Goal: Task Accomplishment & Management: Use online tool/utility

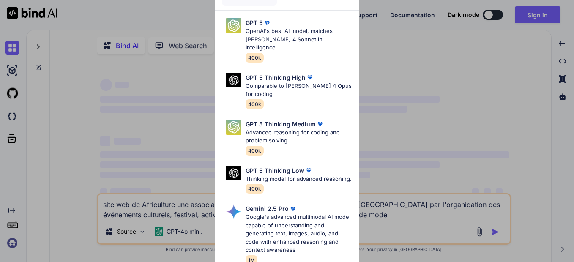
click at [408, 51] on div "Ultra Models GPT 5 OpenAI's best AI model, matches Claude 4 Sonnet in Intellige…" at bounding box center [287, 131] width 574 height 262
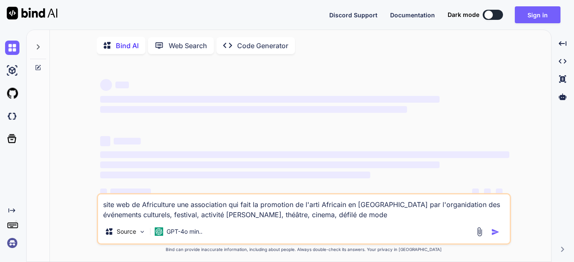
type textarea "x"
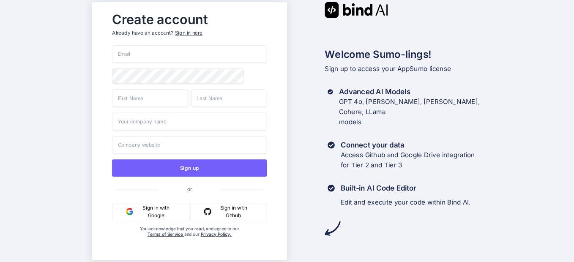
click at [152, 214] on button "Sign in with Google" at bounding box center [151, 211] width 78 height 17
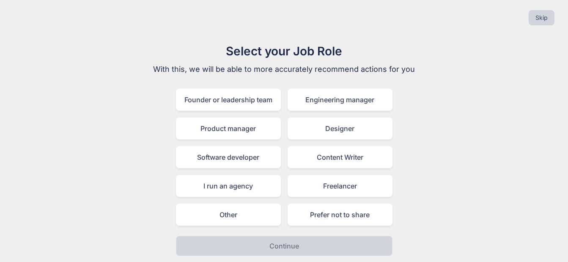
scroll to position [4, 0]
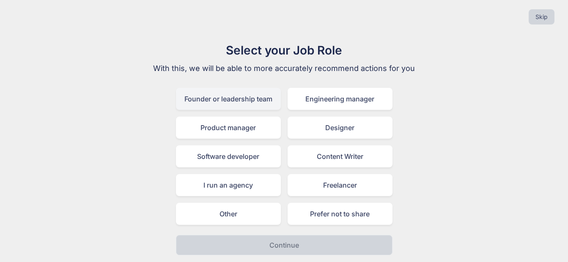
click at [235, 99] on div "Founder or leadership team" at bounding box center [228, 99] width 105 height 22
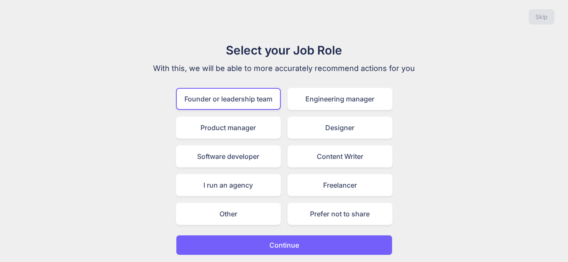
click at [288, 248] on p "Continue" at bounding box center [284, 245] width 30 height 10
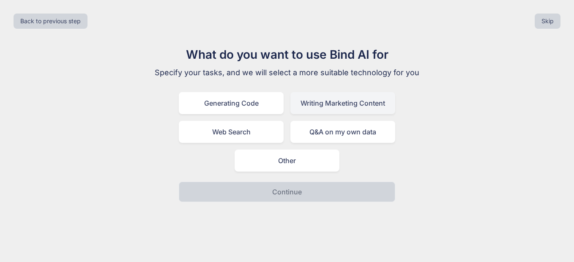
click at [308, 103] on div "Writing Marketing Content" at bounding box center [343, 103] width 105 height 22
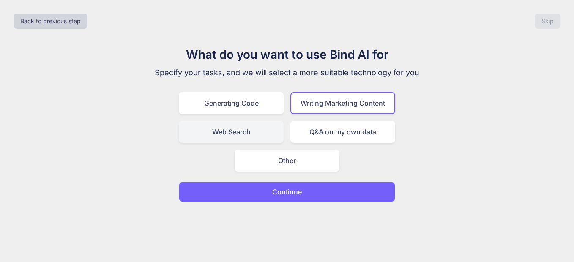
click at [242, 134] on div "Web Search" at bounding box center [231, 132] width 105 height 22
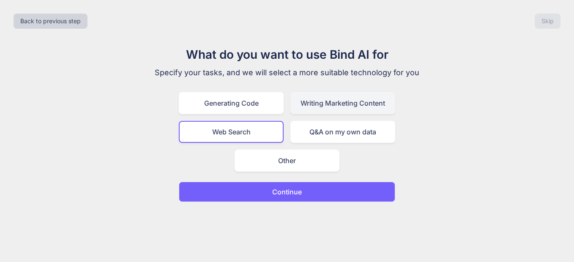
click at [335, 105] on div "Writing Marketing Content" at bounding box center [343, 103] width 105 height 22
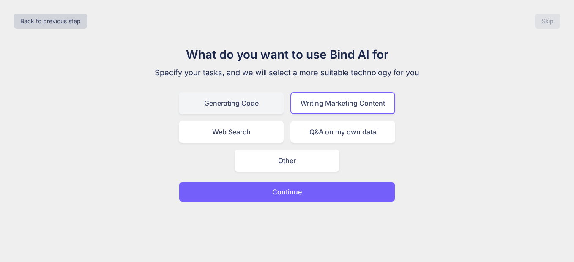
click at [238, 105] on div "Generating Code" at bounding box center [231, 103] width 105 height 22
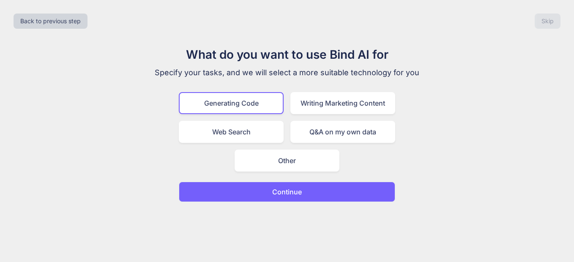
click at [292, 192] on p "Continue" at bounding box center [287, 192] width 30 height 10
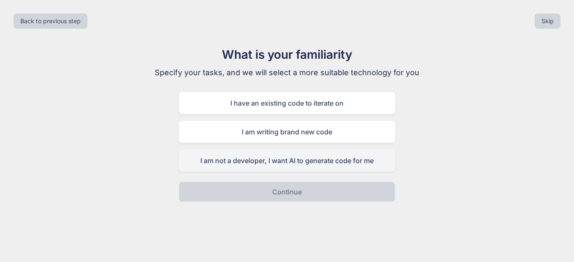
click at [291, 163] on div "I am not a developer, I want AI to generate code for me" at bounding box center [287, 161] width 217 height 22
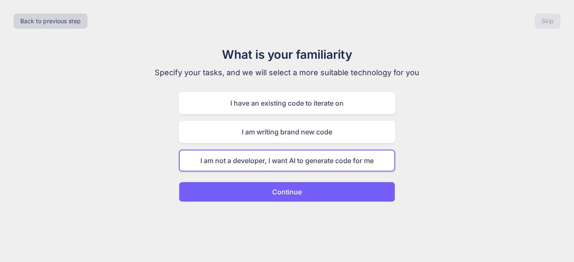
click at [294, 193] on p "Continue" at bounding box center [287, 192] width 30 height 10
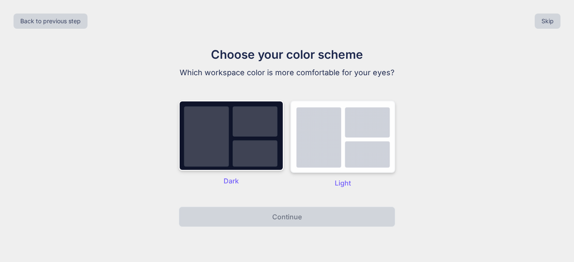
click at [335, 157] on img at bounding box center [343, 137] width 105 height 72
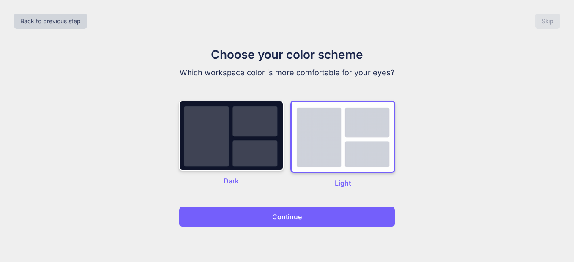
click at [301, 219] on p "Continue" at bounding box center [287, 217] width 30 height 10
click at [298, 219] on p "Continue" at bounding box center [287, 217] width 30 height 10
click at [279, 217] on p "Continue" at bounding box center [287, 217] width 30 height 10
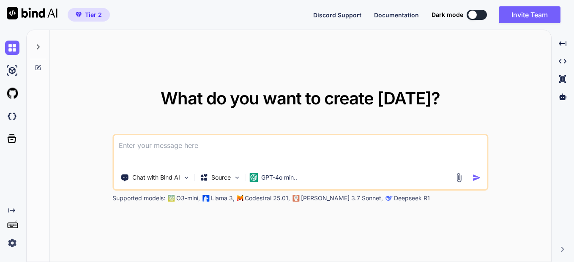
type textarea "x"
type textarea "A"
type textarea "x"
type textarea "A"
type textarea "x"
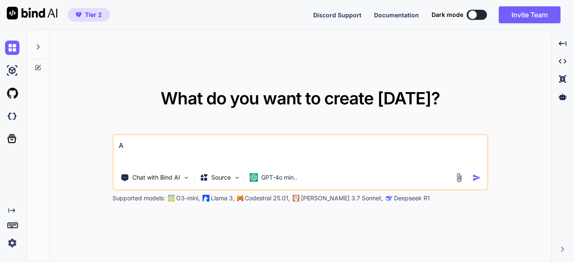
type textarea "A f"
type textarea "x"
type textarea "A fo"
type textarea "x"
type textarea "A for"
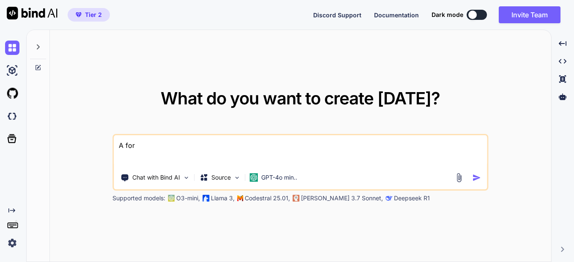
type textarea "x"
type textarea "A form"
type textarea "x"
type textarea "A form"
type textarea "x"
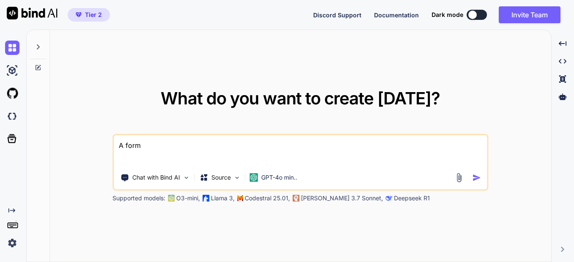
type textarea "A form t"
type textarea "x"
type textarea "A form to"
type textarea "x"
type textarea "A form to"
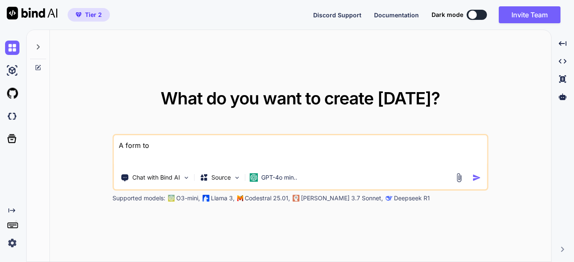
type textarea "x"
type textarea "A form to i"
type textarea "x"
type textarea "A form to in"
type textarea "x"
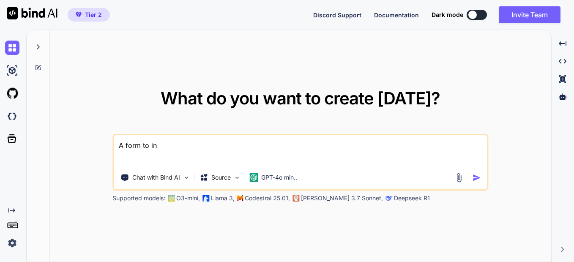
type textarea "A form to int"
type textarea "x"
type textarea "A form to inte"
type textarea "x"
type textarea "A form to integ"
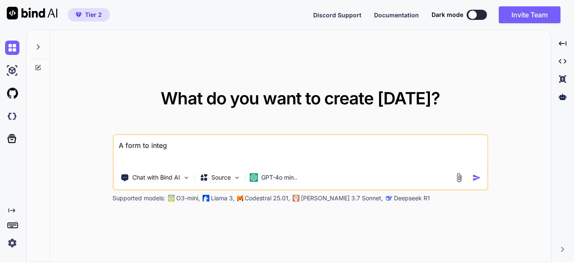
type textarea "x"
type textarea "A form to integr"
type textarea "x"
type textarea "A form to integra"
type textarea "x"
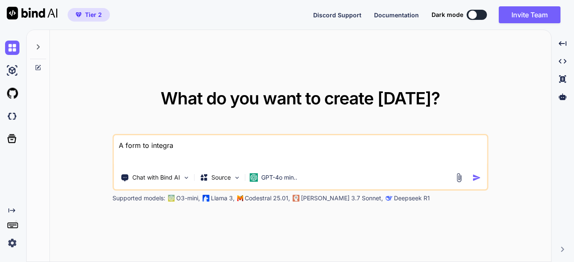
type textarea "A form to integrat"
type textarea "x"
type textarea "A form to integrate"
type textarea "x"
type textarea "A form to integrate"
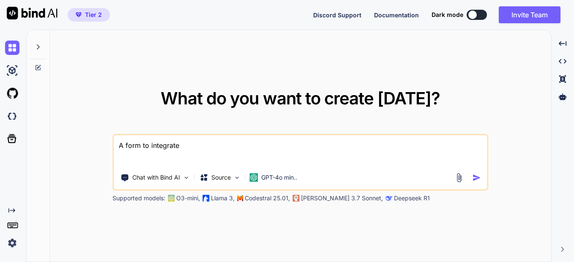
type textarea "x"
type textarea "A form to integrate t"
type textarea "x"
type textarea "A form to integrate to"
type textarea "x"
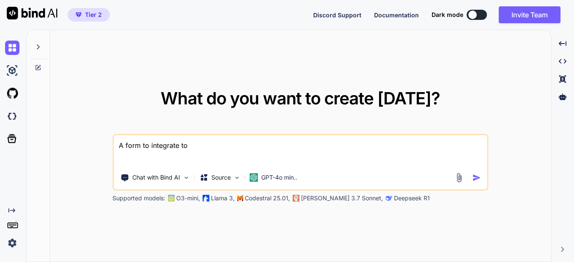
type textarea "A form to integrate to"
type textarea "x"
type textarea "A form to integrate to m"
type textarea "x"
type textarea "A form to integrate to my"
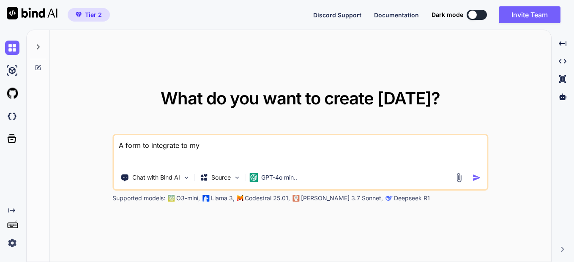
type textarea "x"
type textarea "A form to integrate to my"
type textarea "x"
type textarea "A form to integrate to my w"
type textarea "x"
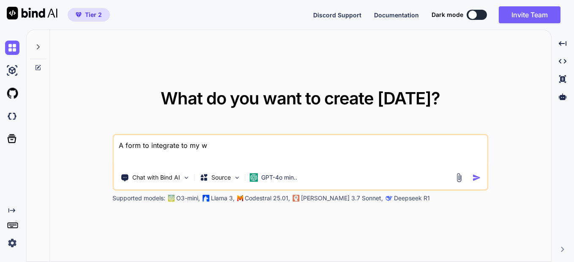
type textarea "A form to integrate to my we"
type textarea "x"
type textarea "A form to integrate to my web"
type textarea "x"
type textarea "A form to integrate to my web"
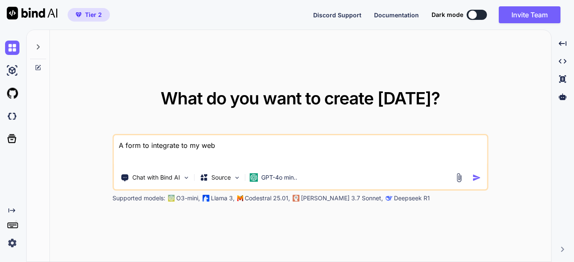
type textarea "x"
type textarea "A form to integrate to my web s"
type textarea "x"
type textarea "A form to integrate to my web si"
type textarea "x"
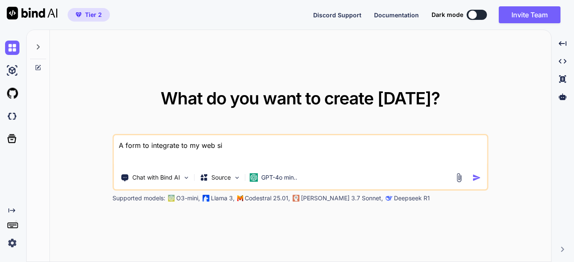
type textarea "A form to integrate to my web sit"
type textarea "x"
type textarea "A form to integrate to my web site"
type textarea "x"
type textarea "A form to integrate to my web site"
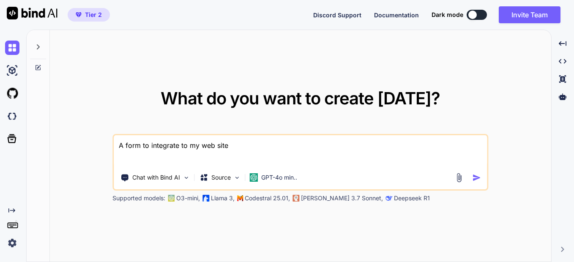
type textarea "x"
type textarea "A form to integrate to my web site t"
type textarea "x"
type textarea "A form to integrate to my web site to"
type textarea "x"
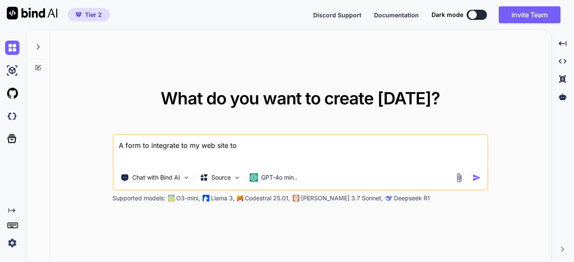
type textarea "A form to integrate to my web site to"
type textarea "x"
type textarea "A form to integrate to my web site to s"
type textarea "x"
type textarea "A form to integrate to my web site to si"
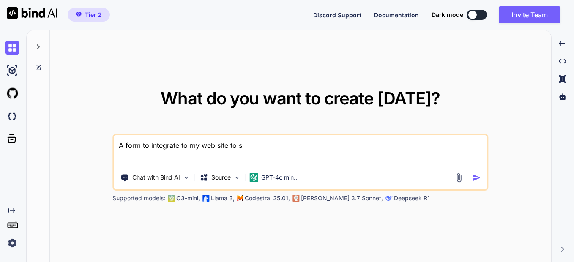
type textarea "x"
type textarea "A form to integrate to my web site to sig"
type textarea "x"
type textarea "A form to integrate to my web site to sign"
type textarea "x"
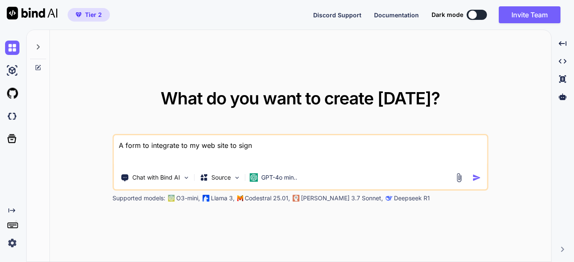
type textarea "A form to integrate to my web site to sig"
type textarea "x"
type textarea "A form to integrate to my web site to si"
type textarea "x"
type textarea "A form to integrate to my web site to s"
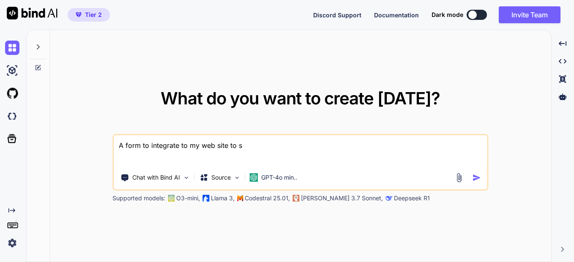
type textarea "x"
type textarea "A form to integrate to my web site to"
type textarea "x"
type textarea "A form to integrate to my web site to r"
type textarea "x"
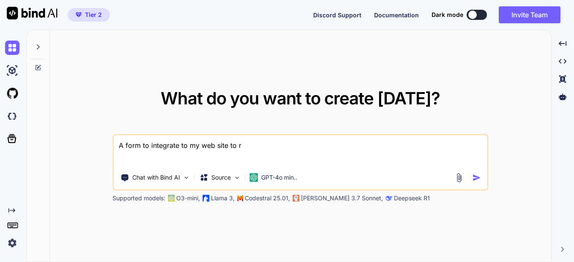
type textarea "A form to integrate to my web site to re"
type textarea "x"
type textarea "A form to integrate to my web site to reg"
type textarea "x"
type textarea "A form to integrate to my web site to regi"
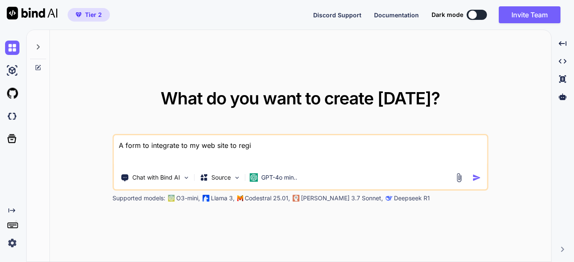
type textarea "x"
type textarea "A form to integrate to my web site to regis"
type textarea "x"
type textarea "A form to integrate to my web site to regist"
type textarea "x"
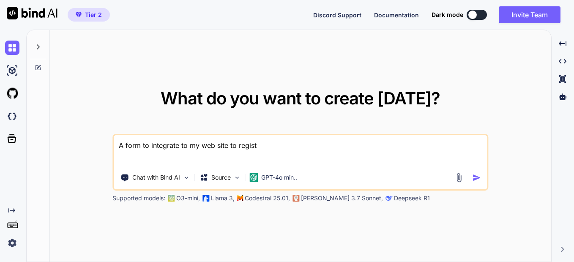
type textarea "A form to integrate to my web site to registe"
type textarea "x"
type textarea "A form to integrate to my web site to register"
type textarea "x"
type textarea "A form to integrate to my web site to register"
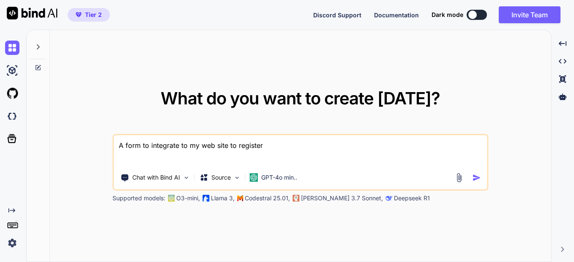
type textarea "x"
type textarea "A form to integrate to my web site to register n"
type textarea "x"
type textarea "A form to integrate to my web site to register ne"
type textarea "x"
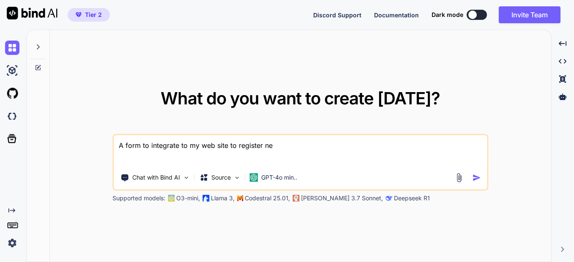
type textarea "A form to integrate to my web site to register new"
type textarea "x"
type textarea "A form to integrate to my web site to register new"
type textarea "x"
type textarea "A form to integrate to my web site to register new vo"
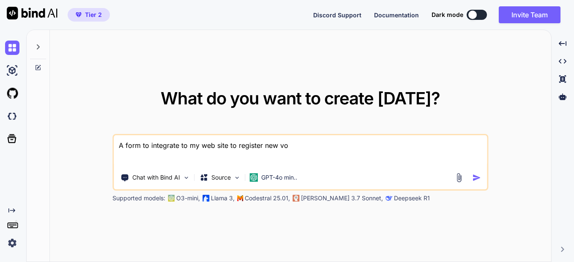
type textarea "x"
type textarea "A form to integrate to my web site to register new vol"
type textarea "x"
type textarea "A form to integrate to my web site to register new volu"
type textarea "x"
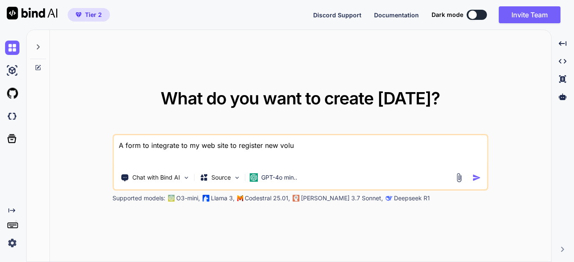
type textarea "A form to integrate to my web site to register new volut"
type textarea "x"
type textarea "A form to integrate to my web site to register new volu"
type textarea "x"
type textarea "A form to integrate to my web site to register new vol"
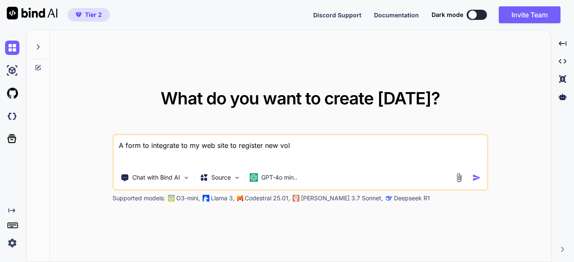
type textarea "x"
type textarea "A form to integrate to my web site to register new volu"
type textarea "x"
type textarea "A form to integrate to my web site to register new volun"
type textarea "x"
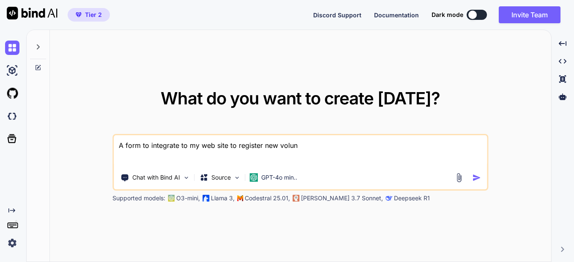
type textarea "A form to integrate to my web site to register new volunt"
type textarea "x"
type textarea "A form to integrate to my web site to register new volunte"
type textarea "x"
type textarea "A form to integrate to my web site to register new voluntee"
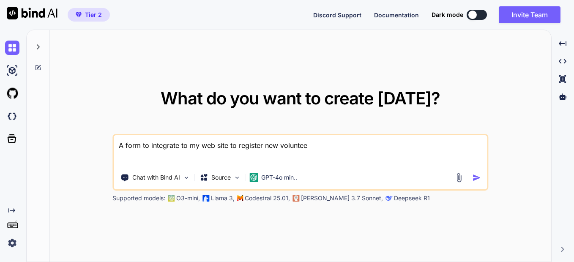
type textarea "x"
type textarea "A form to integrate to my web site to register new volunteer"
type textarea "x"
type textarea "A form to integrate to my web site to register new volunteer"
type textarea "x"
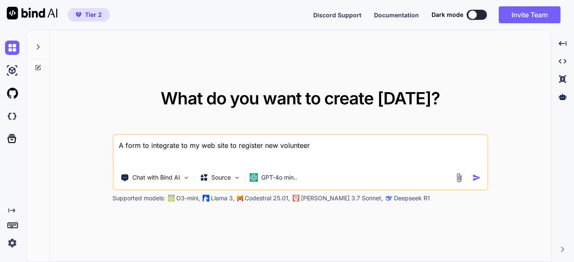
type textarea "A form to integrate to my web site to register new volunteer f"
type textarea "x"
type textarea "A form to integrate to my web site to register new volunteer fo"
type textarea "x"
type textarea "A form to integrate to my web site to register new volunteer for"
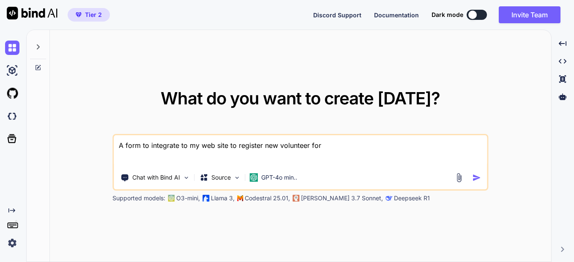
type textarea "x"
type textarea "A form to integrate to my web site to register new volunteer for"
type textarea "x"
type textarea "A form to integrate to my web site to register new volunteer for A"
type textarea "x"
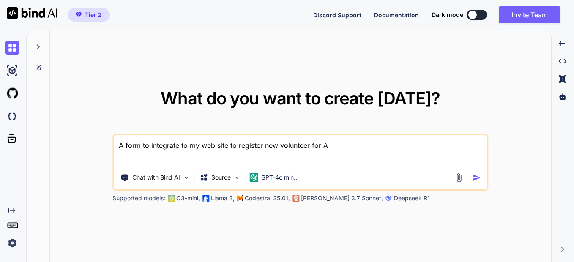
type textarea "A form to integrate to my web site to register new volunteer for Af"
type textarea "x"
type textarea "A form to integrate to my web site to register new volunteer for Afr"
type textarea "x"
type textarea "A form to integrate to my web site to register new volunteer for Afri"
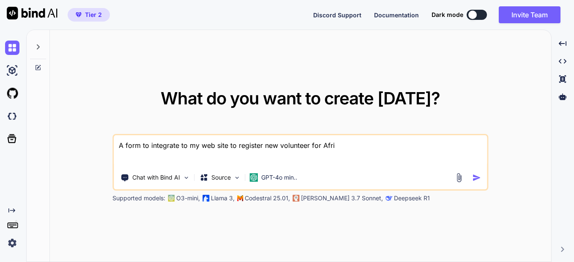
type textarea "x"
type textarea "A form to integrate to my web site to register new volunteer for Afric"
type textarea "x"
type textarea "A form to integrate to my web site to register new volunteer for Africu"
type textarea "x"
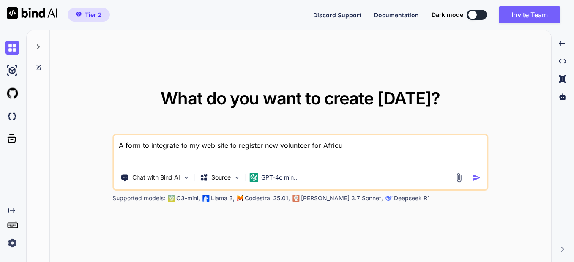
type textarea "A form to integrate to my web site to register new volunteer for Africul"
type textarea "x"
type textarea "A form to integrate to my web site to register new volunteer for Africult"
type textarea "x"
type textarea "A form to integrate to my web site to register new volunteer for Africultu"
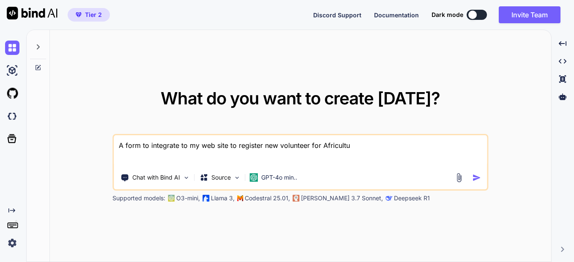
type textarea "x"
type textarea "A form to integrate to my web site to register new volunteer for Africultur"
type textarea "x"
type textarea "A form to integrate to my web site to register new volunteer for Africulture"
type textarea "x"
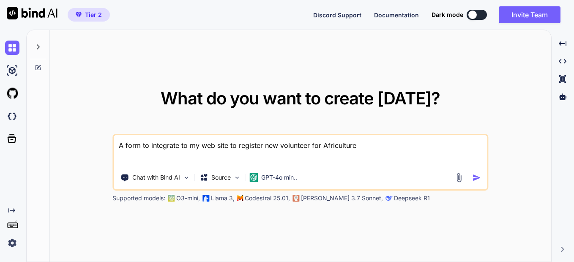
type textarea "A form to integrate to my web site to register new volunteer for Africulture"
type textarea "x"
type textarea "A form to integrate to my web site to register new volunteer for Africulture P"
type textarea "x"
type textarea "A form to integrate to my web site to register new volunteer for Africulture Pr"
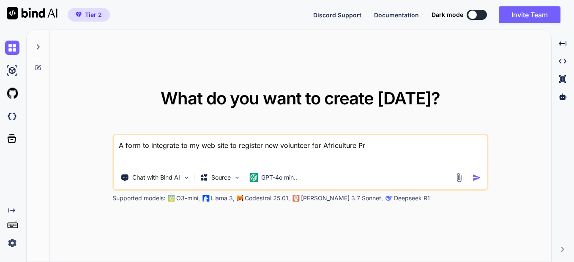
type textarea "x"
type textarea "A form to integrate to my web site to register new volunteer for Africulture Pro"
type textarea "x"
type textarea "A form to integrate to my web site to register new volunteer for Africulture Pr…"
type textarea "x"
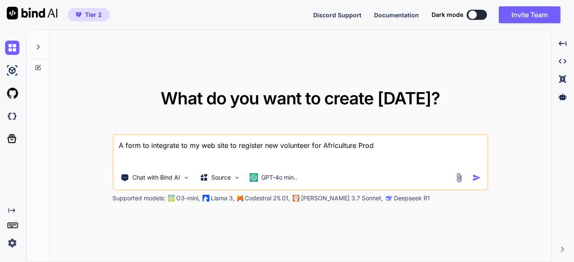
type textarea "A form to integrate to my web site to register new volunteer for Africulture Pr…"
type textarea "x"
type textarea "A form to integrate to my web site to register new volunteer for Africulture Pr…"
type textarea "x"
type textarea "A form to integrate to my web site to register new volunteer for Africulture Pr…"
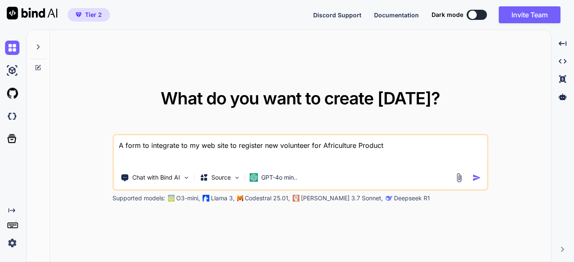
type textarea "x"
type textarea "A form to integrate to my web site to register new volunteer for Africulture Pr…"
type textarea "x"
type textarea "A form to integrate to my web site to register new volunteer for Africulture Pr…"
type textarea "x"
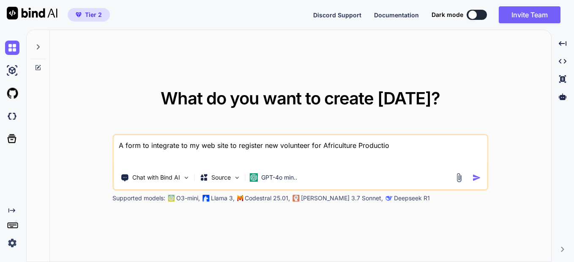
type textarea "A form to integrate to my web site to register new volunteer for Africulture Pr…"
type textarea "x"
type textarea "A form to integrate to my web site to register new volunteer for Africulture Pr…"
click at [475, 179] on img "button" at bounding box center [477, 177] width 9 height 9
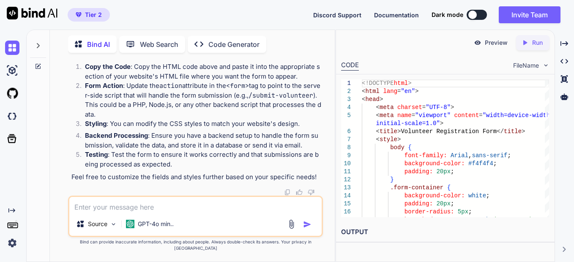
scroll to position [836, 0]
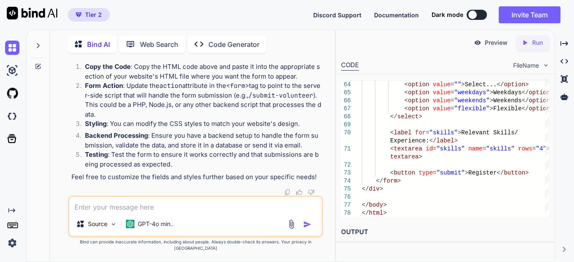
click at [529, 38] on div "Created with Pixso. Run" at bounding box center [532, 42] width 33 height 15
type textarea "x"
click at [495, 43] on p "Preview" at bounding box center [496, 42] width 23 height 8
click at [184, 209] on textarea at bounding box center [195, 204] width 253 height 15
type textarea "in french please and make it more beautiful"
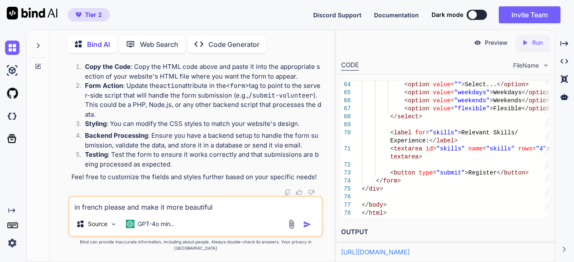
click at [305, 229] on img "button" at bounding box center [307, 224] width 8 height 8
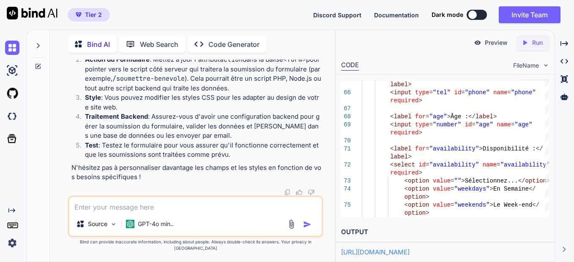
scroll to position [1900, 0]
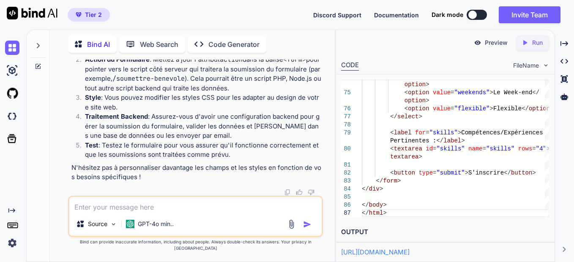
click at [526, 42] on icon at bounding box center [526, 42] width 4 height 5
click at [486, 41] on p "Preview" at bounding box center [496, 42] width 23 height 8
click at [410, 253] on link "https://app.onecompiler.com/43w9jej9c_43wb27wkd" at bounding box center [375, 252] width 69 height 8
click at [406, 13] on span "Documentation" at bounding box center [396, 14] width 45 height 7
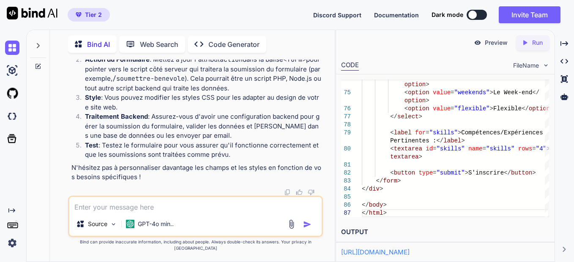
click at [10, 242] on img at bounding box center [12, 243] width 14 height 14
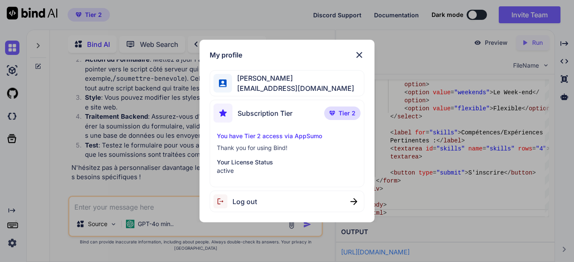
click at [359, 54] on img at bounding box center [359, 55] width 10 height 10
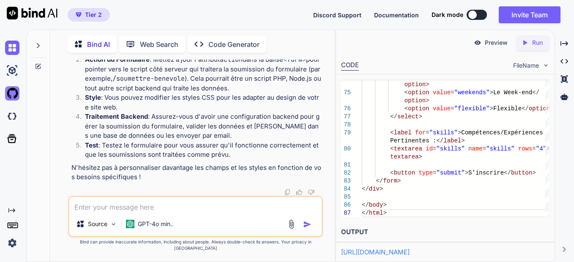
click at [11, 95] on img at bounding box center [12, 93] width 14 height 14
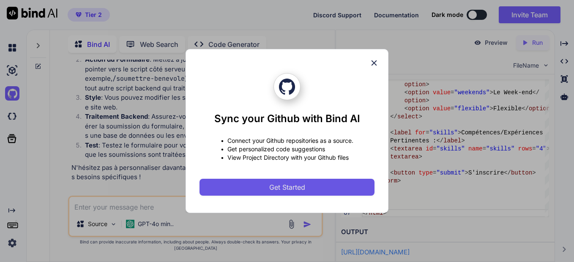
click at [291, 187] on span "Get Started" at bounding box center [287, 187] width 36 height 10
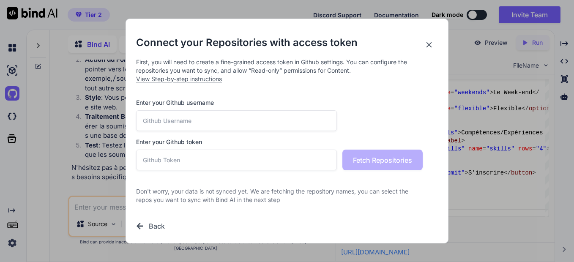
click at [196, 118] on input "text" at bounding box center [236, 120] width 201 height 21
paste input "aimepingi-cpu"
click at [172, 162] on input "text" at bounding box center [236, 160] width 201 height 21
click at [196, 76] on span "View Step-by-step instructions" at bounding box center [179, 78] width 86 height 7
drag, startPoint x: 204, startPoint y: 143, endPoint x: 165, endPoint y: 143, distance: 38.9
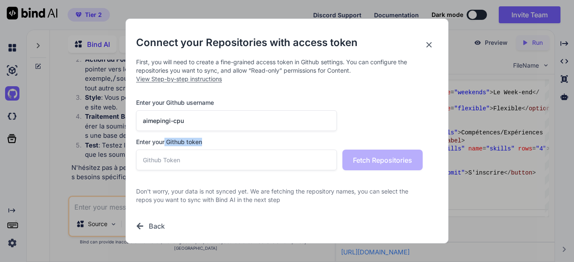
click at [165, 143] on h3 "Enter your Github token" at bounding box center [287, 142] width 302 height 8
drag, startPoint x: 165, startPoint y: 143, endPoint x: 177, endPoint y: 141, distance: 11.9
copy h3 "Github token"
click at [187, 167] on input "text" at bounding box center [236, 160] width 201 height 21
paste input "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"
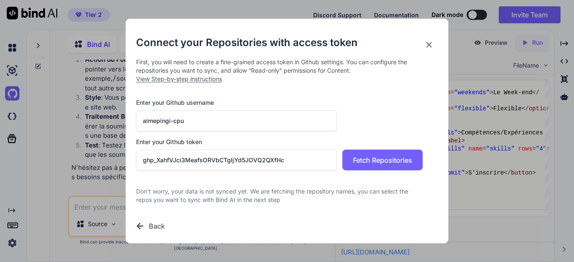
drag, startPoint x: 193, startPoint y: 125, endPoint x: 127, endPoint y: 124, distance: 65.6
click at [127, 124] on div "Connect your Repositories with access token First, you will need to create a fi…" at bounding box center [287, 131] width 323 height 225
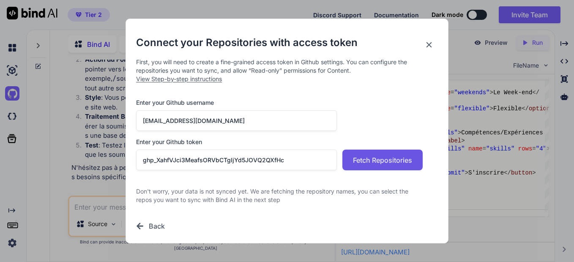
click at [367, 161] on span "Fetch Repositories" at bounding box center [382, 160] width 59 height 10
drag, startPoint x: 244, startPoint y: 118, endPoint x: 118, endPoint y: 126, distance: 126.3
click at [121, 124] on div "Connect your Repositories with access token First, you will need to create a fi…" at bounding box center [287, 131] width 574 height 262
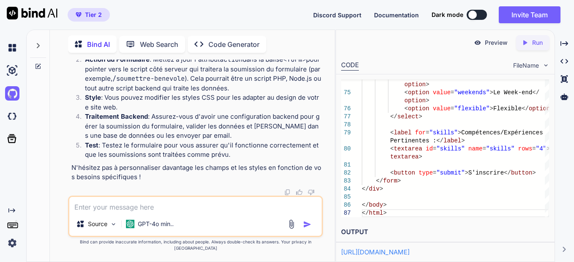
scroll to position [1604, 0]
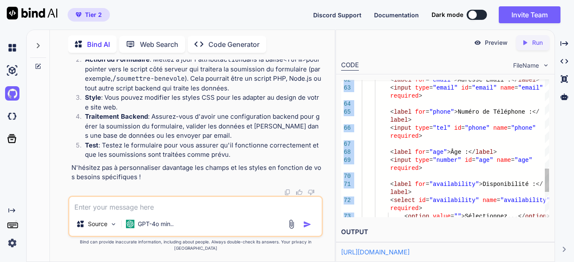
drag, startPoint x: 550, startPoint y: 179, endPoint x: 549, endPoint y: 154, distance: 25.0
click at [549, 154] on div "73 71 72 69 70 67 68 66 64 65 62 63 required > < option value = "" > Sélectionn…" at bounding box center [445, 148] width 218 height 148
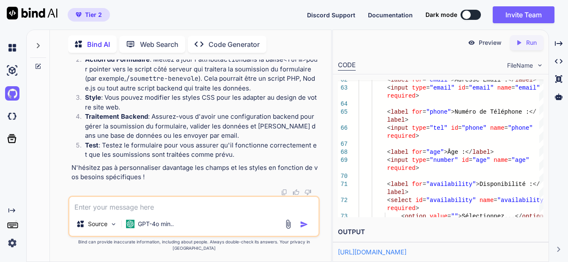
click at [415, 36] on div "Preview Created with Pixso. Run" at bounding box center [441, 42] width 216 height 25
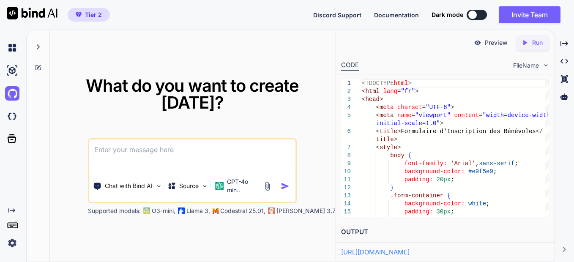
click at [14, 245] on img at bounding box center [12, 243] width 14 height 14
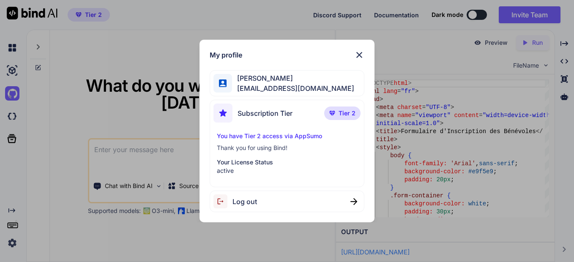
click at [363, 55] on img at bounding box center [359, 55] width 10 height 10
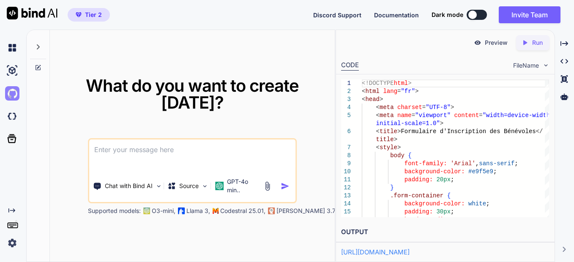
click at [11, 94] on img at bounding box center [12, 93] width 14 height 14
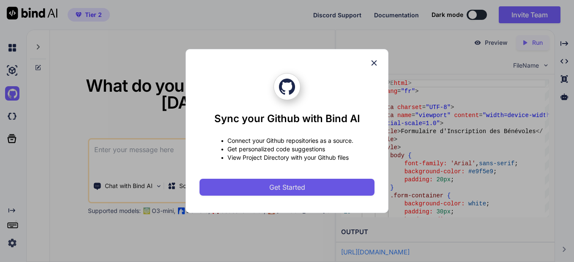
click at [294, 184] on span "Get Started" at bounding box center [287, 187] width 36 height 10
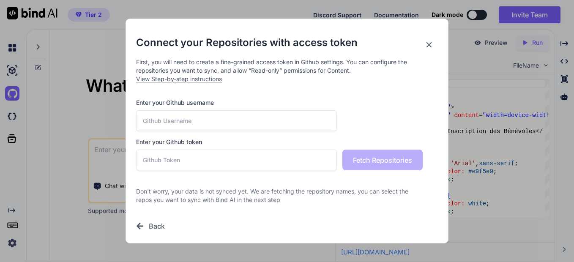
click at [192, 124] on input "text" at bounding box center [236, 120] width 201 height 21
paste input "aimepingi-cpu"
click at [196, 165] on input "text" at bounding box center [236, 160] width 201 height 21
click at [206, 162] on input "text" at bounding box center [236, 160] width 201 height 21
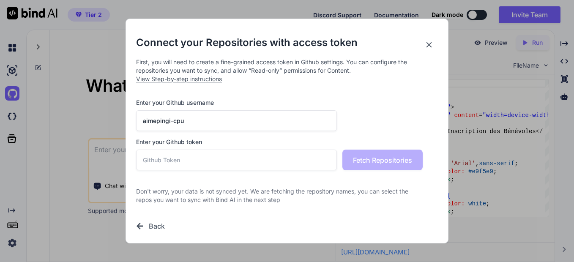
paste input "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"
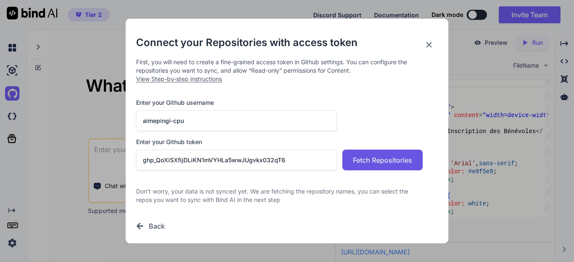
click at [380, 163] on span "Fetch Repositories" at bounding box center [382, 160] width 59 height 10
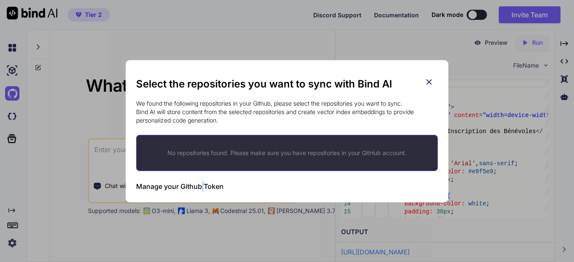
click at [203, 186] on h3 "Manage your Github Token" at bounding box center [180, 186] width 88 height 10
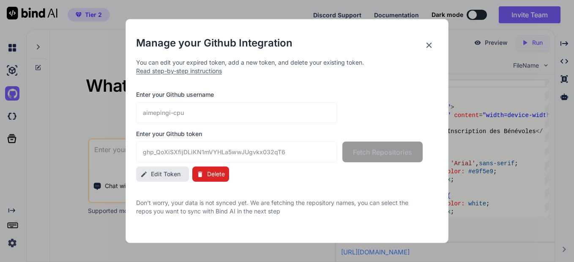
click at [429, 46] on icon at bounding box center [429, 45] width 5 height 5
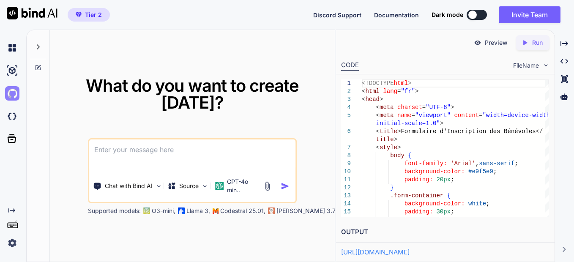
click at [13, 91] on img at bounding box center [12, 93] width 14 height 14
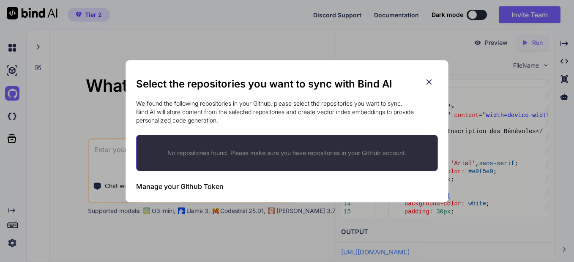
click at [342, 154] on p "No repositories found. Please make sure you have repositories in your GitHub ac…" at bounding box center [287, 153] width 274 height 8
click at [428, 82] on icon at bounding box center [429, 81] width 9 height 9
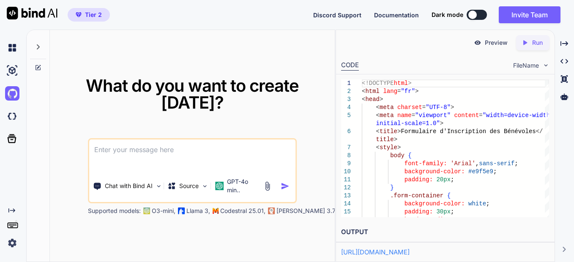
click at [540, 41] on p "Run" at bounding box center [538, 42] width 11 height 8
click at [403, 252] on link "https://app.onecompiler.com/43wb4pw3v_43wb57nzu" at bounding box center [375, 252] width 69 height 8
click at [14, 49] on img at bounding box center [12, 48] width 14 height 14
click at [14, 243] on img at bounding box center [12, 243] width 14 height 14
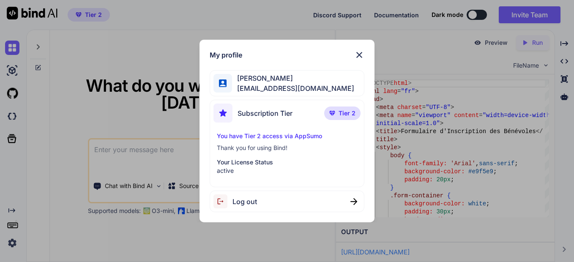
click at [363, 55] on img at bounding box center [359, 55] width 10 height 10
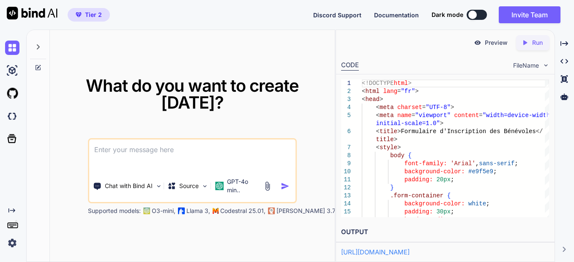
click at [35, 14] on img at bounding box center [32, 13] width 51 height 13
click at [11, 140] on icon at bounding box center [12, 139] width 9 height 9
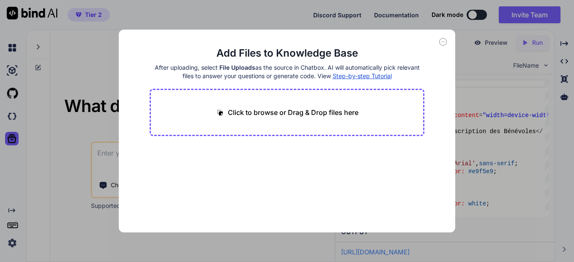
click at [445, 41] on icon at bounding box center [444, 42] width 8 height 8
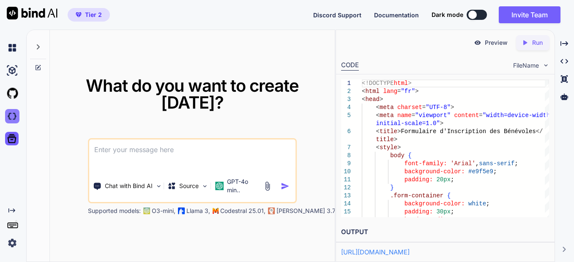
click at [11, 119] on img at bounding box center [12, 116] width 14 height 14
click at [14, 114] on img at bounding box center [12, 116] width 14 height 14
click at [16, 94] on img at bounding box center [12, 93] width 14 height 14
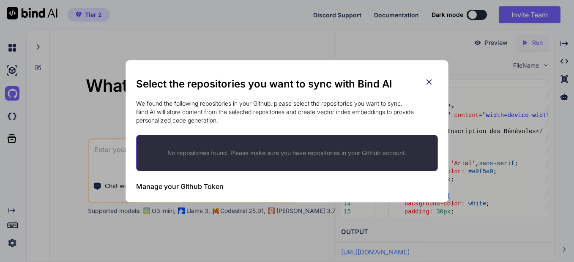
click at [222, 152] on p "No repositories found. Please make sure you have repositories in your GitHub ac…" at bounding box center [287, 153] width 274 height 8
click at [429, 82] on icon at bounding box center [429, 81] width 5 height 5
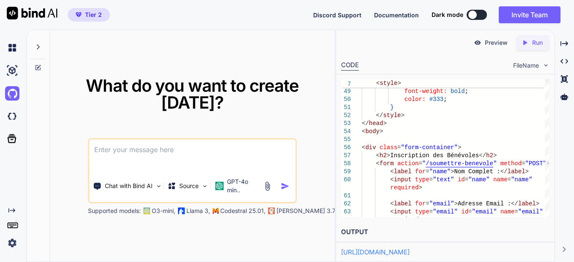
click at [40, 48] on icon at bounding box center [38, 47] width 7 height 7
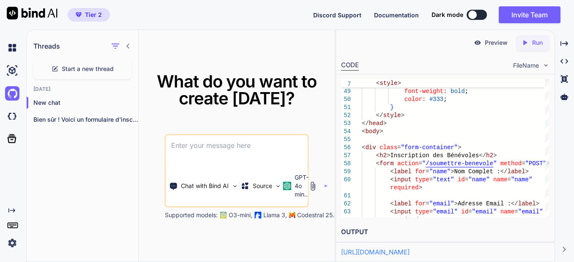
click at [128, 44] on icon at bounding box center [127, 46] width 3 height 5
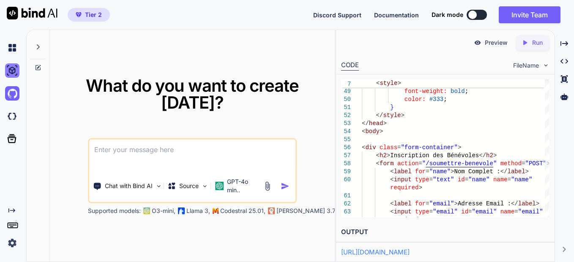
click at [14, 71] on img at bounding box center [12, 70] width 14 height 14
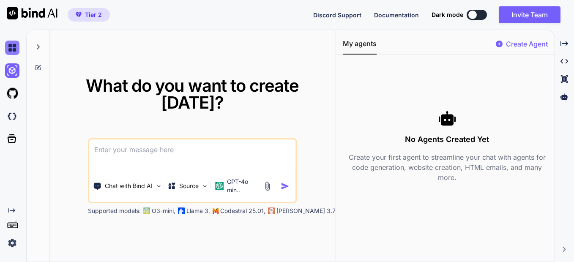
click at [16, 48] on img at bounding box center [12, 48] width 14 height 14
click at [15, 69] on img at bounding box center [12, 70] width 14 height 14
click at [14, 91] on img at bounding box center [12, 93] width 14 height 14
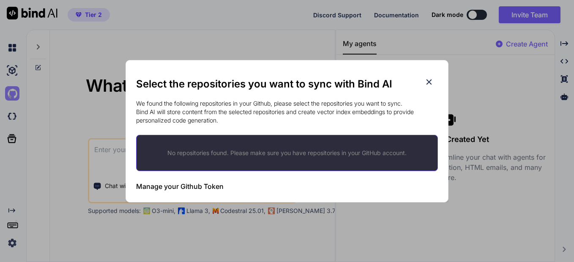
click at [14, 91] on div "Select the repositories you want to sync with Bind AI We found the following re…" at bounding box center [287, 131] width 574 height 262
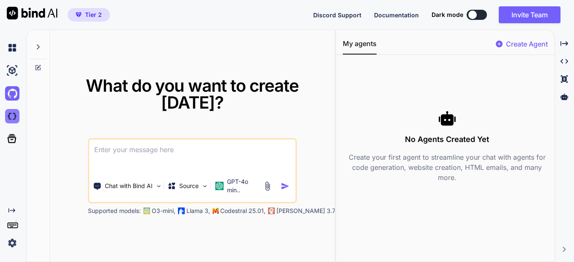
click at [12, 116] on img at bounding box center [12, 116] width 14 height 14
click at [14, 117] on img at bounding box center [12, 116] width 14 height 14
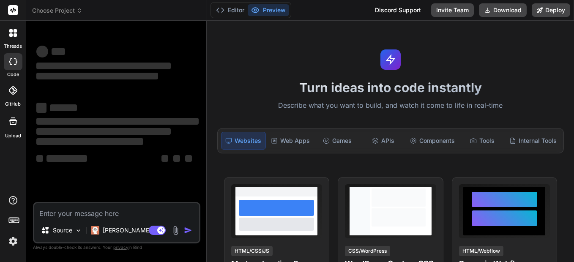
type textarea "x"
click at [73, 214] on textarea at bounding box center [116, 210] width 165 height 15
click at [14, 93] on icon at bounding box center [12, 90] width 8 height 8
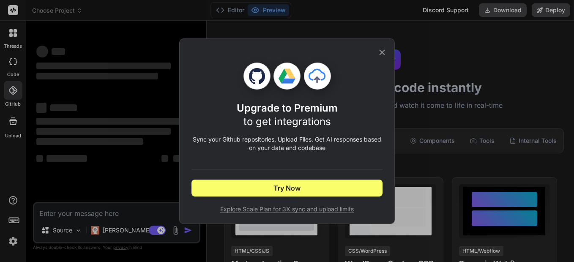
click at [382, 50] on icon at bounding box center [382, 52] width 9 height 9
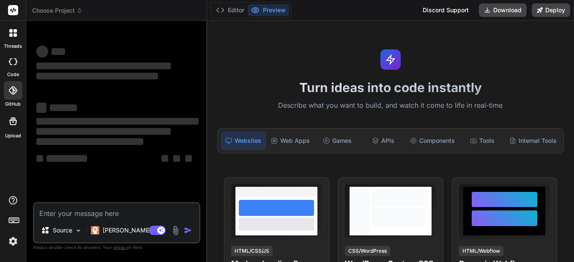
click at [59, 217] on textarea at bounding box center [116, 210] width 165 height 15
type textarea "U"
type textarea "x"
type textarea "Un"
type textarea "x"
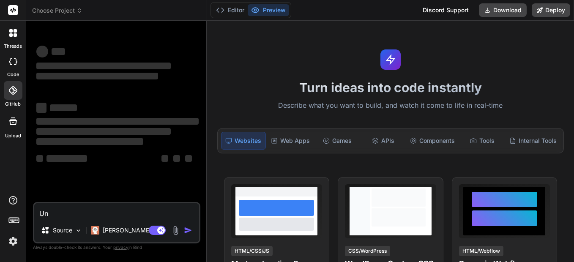
type textarea "Un"
type textarea "x"
type textarea "Un f"
type textarea "x"
type textarea "Un fo"
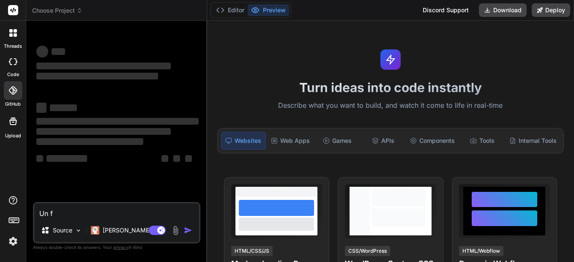
type textarea "x"
type textarea "Un for"
type textarea "x"
type textarea "Un form"
type textarea "x"
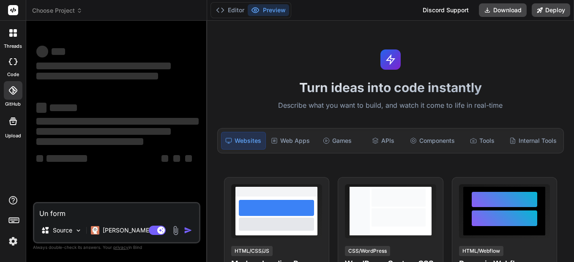
type textarea "Un formu"
type textarea "x"
type textarea "Un formul"
type textarea "x"
type textarea "Un formula"
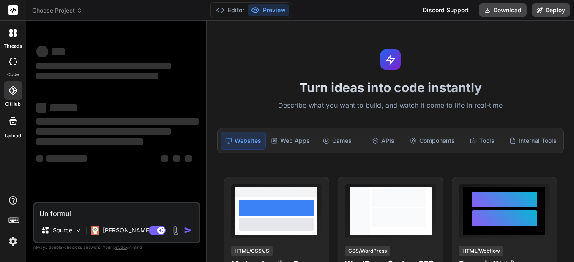
type textarea "x"
type textarea "Un formulai"
type textarea "x"
type textarea "Un formulair"
type textarea "x"
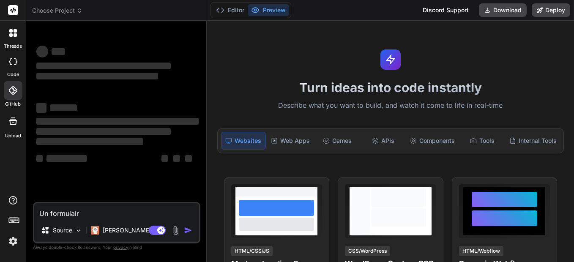
type textarea "Un formulaire"
type textarea "x"
type textarea "Un formulaire"
type textarea "x"
type textarea "Un formulaire p"
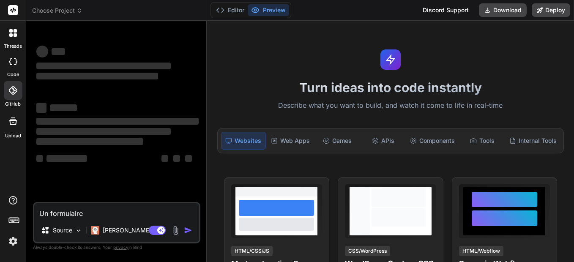
type textarea "x"
type textarea "Un formulaire po"
type textarea "x"
type textarea "Un formulaire pou"
type textarea "x"
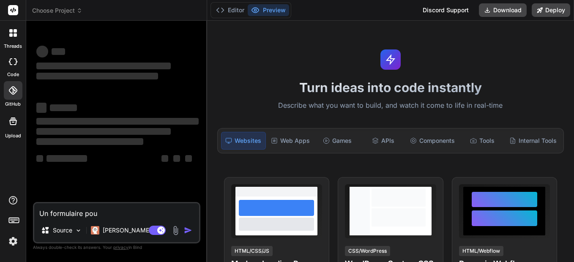
type textarea "Un formulaire pour"
type textarea "x"
type textarea "Un formulaire pour"
type textarea "x"
type textarea "Un formulaire pour e"
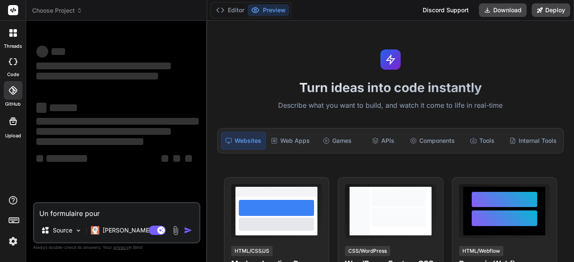
type textarea "x"
type textarea "Un formulaire pour en"
type textarea "x"
type textarea "Un formulaire pour enr"
type textarea "x"
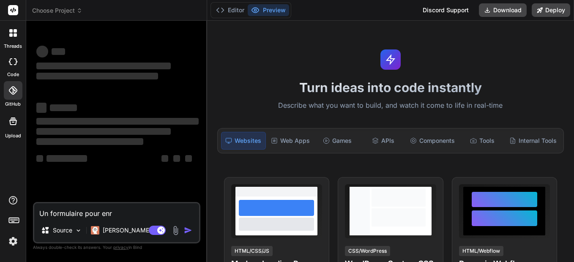
type textarea "Un formulaire pour enre"
type textarea "x"
type textarea "Un formulaire pour enreg"
type textarea "x"
type textarea "Un formulaire pour enregi"
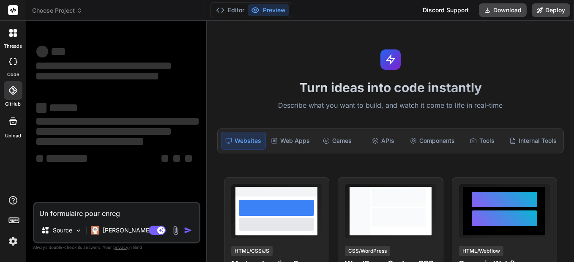
type textarea "x"
type textarea "Un formulaire pour enregis"
type textarea "x"
type textarea "Un formulaire pour enregist"
type textarea "x"
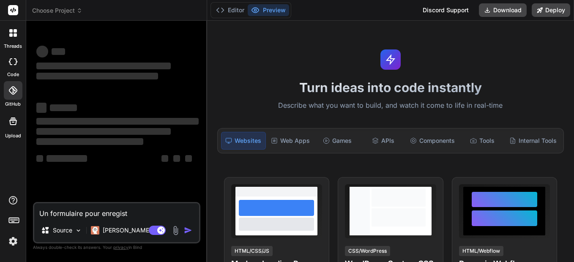
type textarea "Un formulaire pour enregistr"
type textarea "x"
type textarea "Un formulaire pour enregistre"
type textarea "x"
type textarea "Un formulaire pour enregistrer"
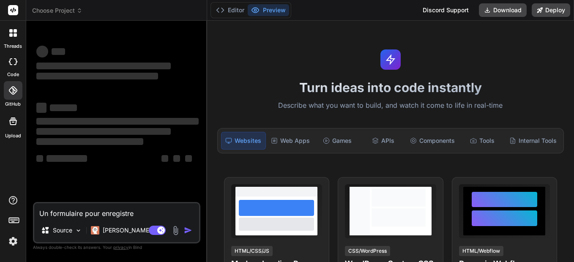
type textarea "x"
type textarea "Un formulaire pour enregistrer"
type textarea "x"
type textarea "Un formulaire pour enregistrer l"
type textarea "x"
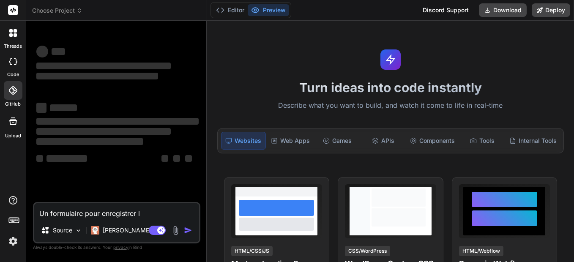
type textarea "Un formulaire pour enregistrer le"
type textarea "x"
type textarea "Un formulaire pour enregistrer les"
type textarea "x"
type textarea "Un formulaire pour enregistrer les"
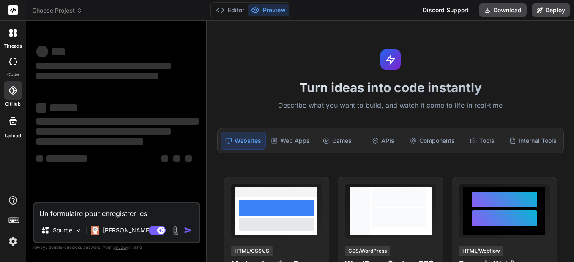
type textarea "x"
type textarea "Un formulaire pour enregistrer les b"
type textarea "x"
type textarea "Un formulaire pour enregistrer les bé"
type textarea "x"
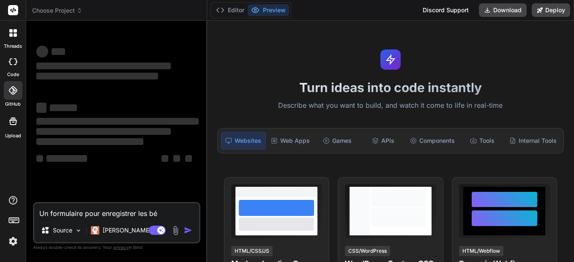
type textarea "Un formulaire pour enregistrer les bén"
type textarea "x"
type textarea "Un formulaire pour enregistrer les béné"
type textarea "x"
type textarea "Un formulaire pour enregistrer les bénév"
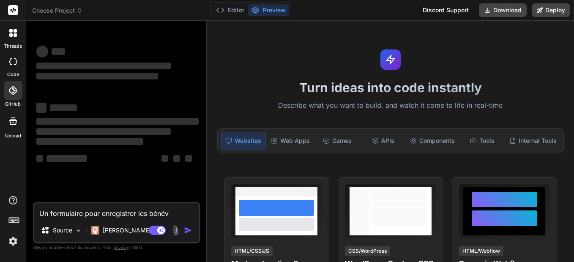
type textarea "x"
type textarea "Un formulaire pour enregistrer les béné"
type textarea "x"
type textarea "Un formulaire pour enregistrer les bénév"
type textarea "x"
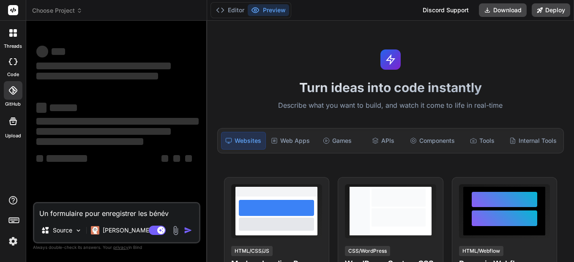
type textarea "Un formulaire pour enregistrer les bénévo"
type textarea "x"
type textarea "Un formulaire pour enregistrer les bénévol"
type textarea "x"
type textarea "Un formulaire pour enregistrer les bénévole"
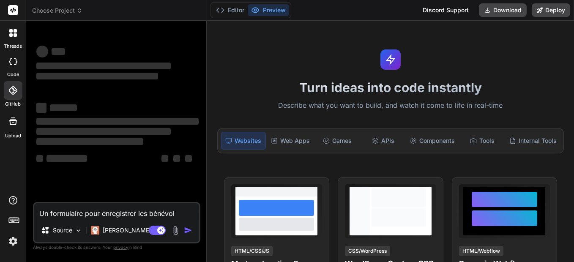
type textarea "x"
type textarea "Un formulaire pour enregistrer les bénévoles"
type textarea "x"
type textarea "Un formulaire pour enregistrer les bénévoles"
type textarea "x"
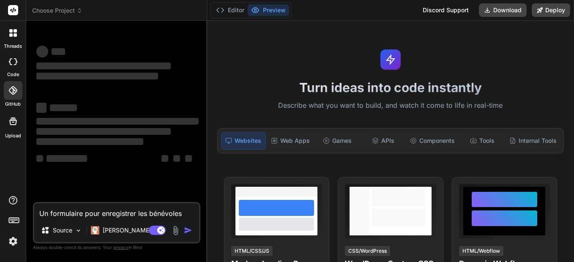
type textarea "Un formulaire pour enregistrer les bénévoles p"
type textarea "x"
type textarea "Un formulaire pour enregistrer les bénévoles po"
type textarea "x"
type textarea "Un formulaire pour enregistrer les bénévoles pou"
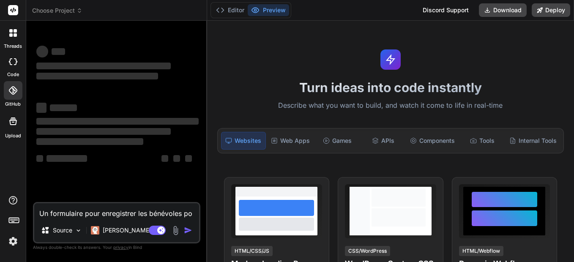
type textarea "x"
type textarea "Un formulaire pour enregistrer les bénévoles pour"
type textarea "x"
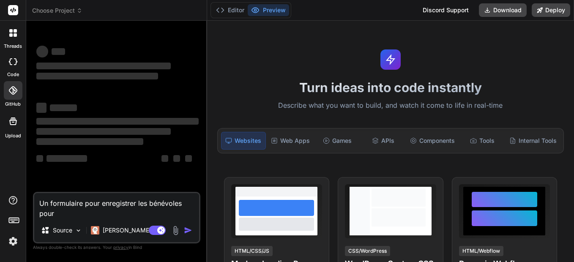
type textarea "Un formulaire pour enregistrer les bénévoles pour"
type textarea "x"
type textarea "Un formulaire pour enregistrer les bénévoles pour A"
type textarea "x"
type textarea "Un formulaire pour enregistrer les bénévoles pour Af"
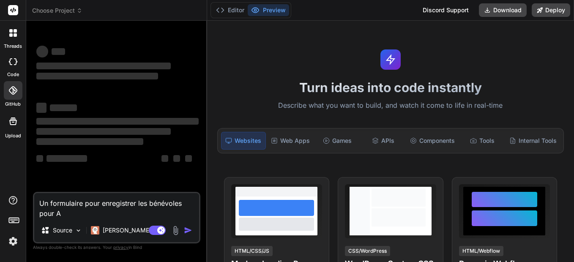
type textarea "x"
type textarea "Un formulaire pour enregistrer les bénévoles pour Afr"
type textarea "x"
type textarea "Un formulaire pour enregistrer les bénévoles pour Afro"
type textarea "x"
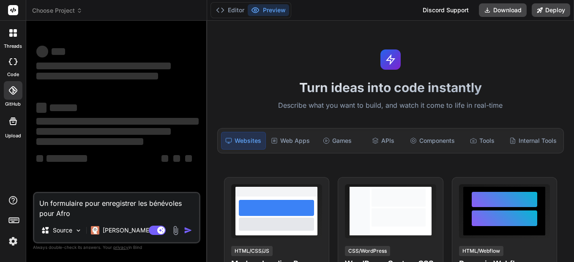
type textarea "Un formulaire pour enregistrer les bénévoles pour Afros"
type textarea "x"
type textarea "Un formulaire pour enregistrer les bénévoles pour Afrost"
type textarea "x"
type textarea "Un formulaire pour enregistrer les bénévoles pour Afrosti"
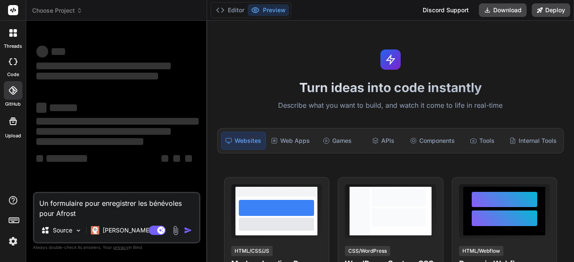
type textarea "x"
type textarea "Un formulaire pour enregistrer les bénévoles pour Afrostiv"
type textarea "x"
type textarea "Un formulaire pour enregistrer les bénévoles pour Afrostiva"
type textarea "x"
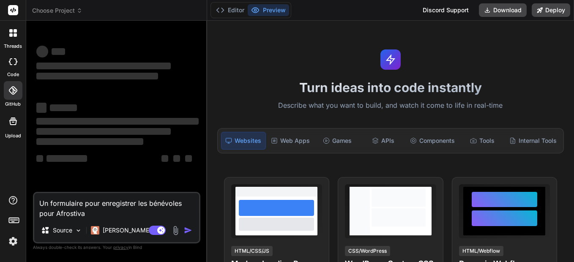
type textarea "Un formulaire pour enregistrer les bénévoles pour Afrostival"
type textarea "x"
type textarea "Un formulaire pour enregistrer les bénévoles pour Afrostival"
type textarea "x"
type textarea "Un formulaire pour enregistrer les bénévoles pour Afrostival 2"
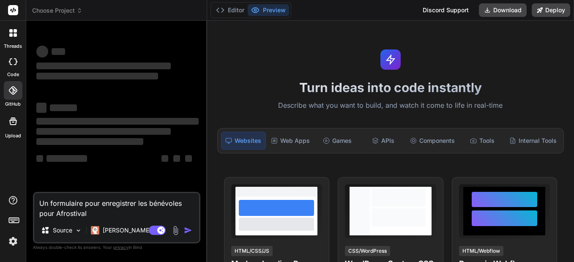
type textarea "x"
type textarea "Un formulaire pour enregistrer les bénévoles pour Afrostival 20"
type textarea "x"
type textarea "Un formulaire pour enregistrer les bénévoles pour Afrostival 202"
type textarea "x"
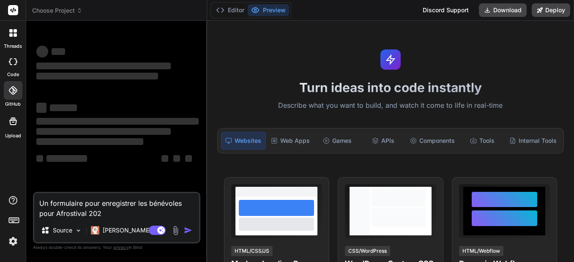
type textarea "Un formulaire pour enregistrer les bénévoles pour Afrostival 2025"
type textarea "x"
type textarea "Un formulaire pour enregistrer les bénévoles pour Afrostival 2025"
type textarea "x"
click at [292, 140] on div "Web Apps" at bounding box center [291, 141] width 46 height 18
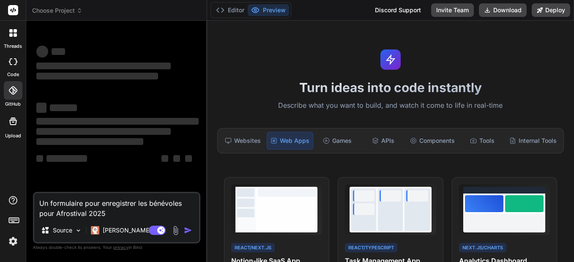
click at [132, 218] on textarea "Un formulaire pour enregistrer les bénévoles pour Afrostival 2025" at bounding box center [116, 205] width 165 height 25
type textarea "Un formulaire pour enregistrer les bénévoles pour Afrostival 2025"
type textarea "x"
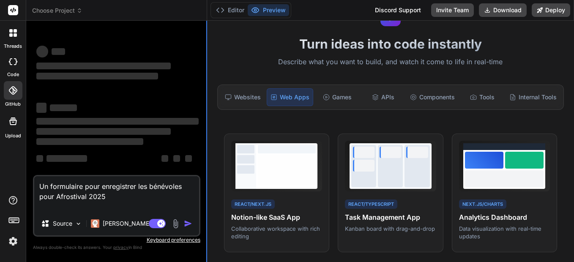
scroll to position [42, 0]
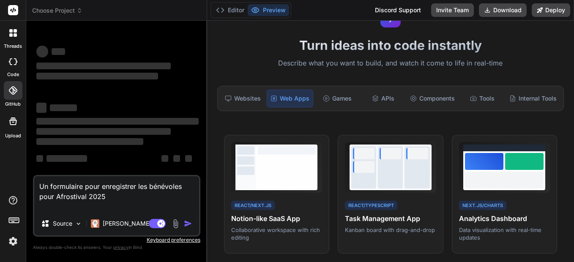
click at [123, 195] on textarea "Un formulaire pour enregistrer les bénévoles pour Afrostival 2025" at bounding box center [116, 194] width 165 height 36
type textarea "Un formulaire pour enregistrer les bénévoles pour Afrostival 2025"
type textarea "x"
type textarea "Un formulaire pour enregistrer les bénévoles pour Afrostival 2025"
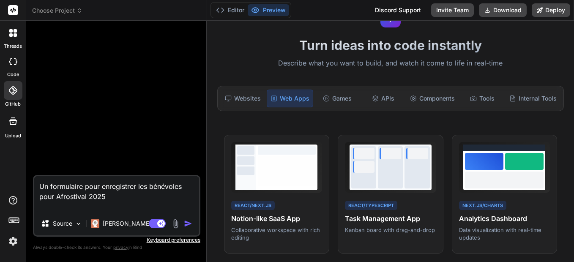
click at [99, 140] on div at bounding box center [118, 101] width 166 height 148
drag, startPoint x: 110, startPoint y: 198, endPoint x: 33, endPoint y: 184, distance: 78.2
click at [33, 184] on div "Un formulaire pour enregistrer les bénévoles pour Afrostival 2025 Source Claude…" at bounding box center [117, 206] width 168 height 62
click at [117, 198] on textarea "Un formulaire pour enregistrer les bénévoles pour Afrostival 2025" at bounding box center [116, 194] width 165 height 36
click at [186, 223] on img "button" at bounding box center [188, 224] width 8 height 8
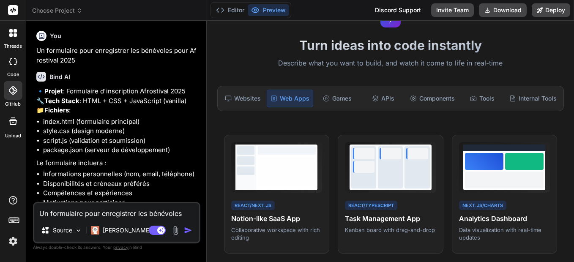
type textarea "x"
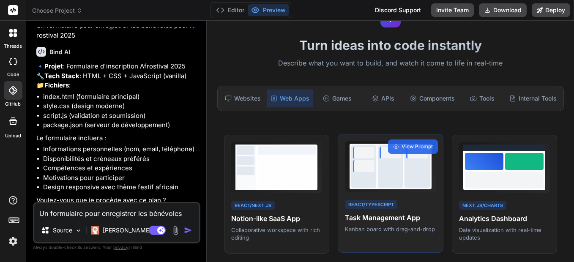
scroll to position [49, 0]
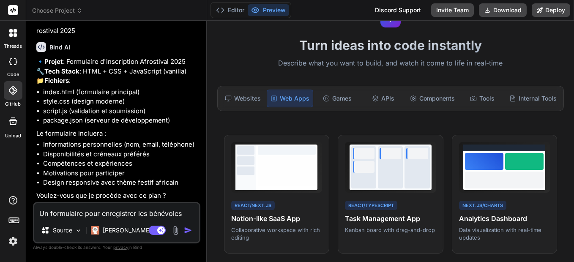
click at [115, 214] on textarea "Un formulaire pour enregistrer les bénévoles pour Afrostival 2025" at bounding box center [116, 210] width 165 height 15
type textarea "o"
type textarea "x"
type textarea "ou"
type textarea "x"
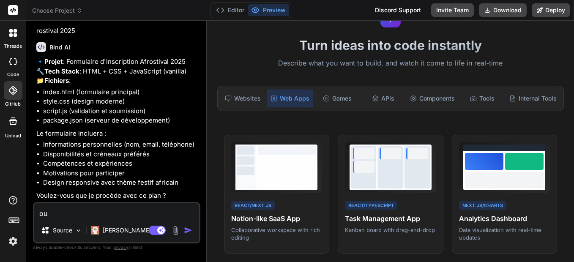
type textarea "oui"
type textarea "x"
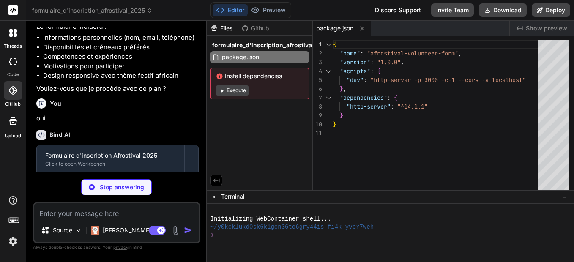
scroll to position [196, 0]
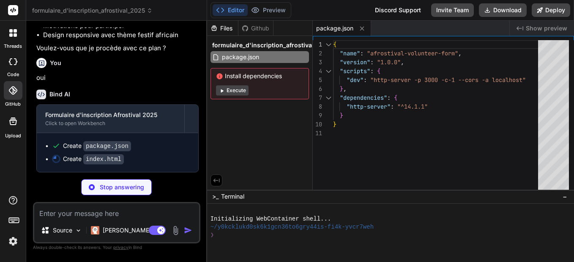
type textarea "x"
type textarea "</html>"
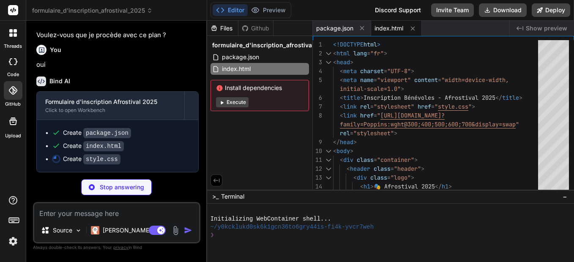
type textarea "x"
type textarea ".form-section h3 { font-size: 1.2rem; } .success-content { padding: 30px 20px; …"
type textarea "x"
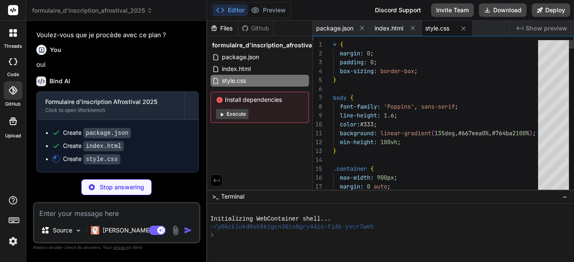
type textarea ".form-section h3 { font-size: 1.2rem; } .success-content { padding: 30px 20px; …"
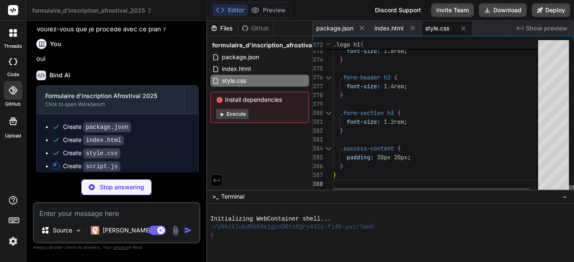
click at [569, 194] on div at bounding box center [571, 189] width 5 height 8
type textarea "x"
type textarea "}); });"
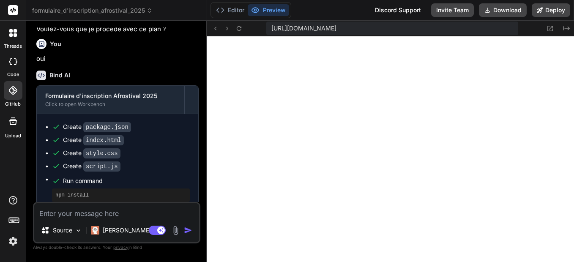
scroll to position [426, 0]
click at [546, 10] on button "Deploy" at bounding box center [551, 10] width 38 height 14
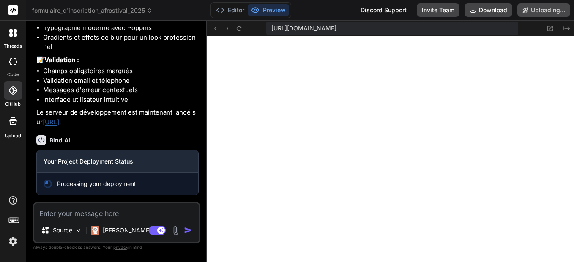
scroll to position [571, 0]
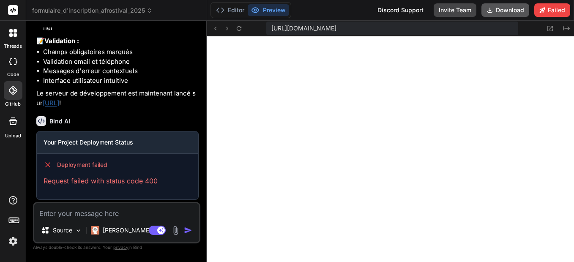
click at [493, 13] on icon at bounding box center [490, 10] width 7 height 7
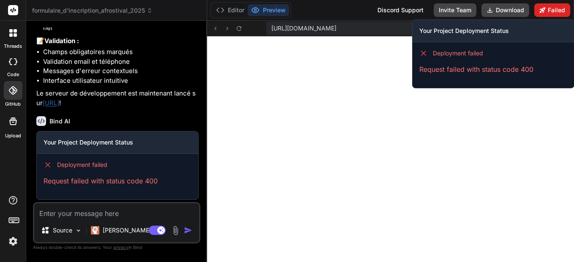
click at [551, 9] on button "Failed" at bounding box center [553, 10] width 36 height 14
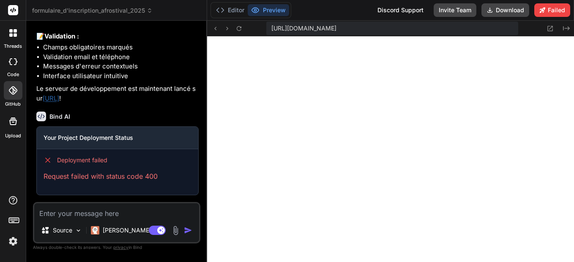
scroll to position [595, 0]
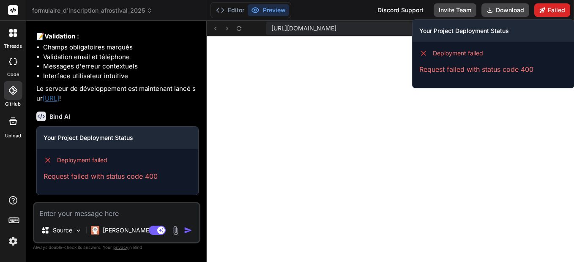
click at [554, 11] on button "Failed" at bounding box center [553, 10] width 36 height 14
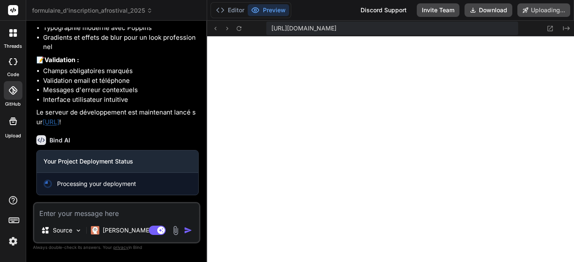
type textarea "x"
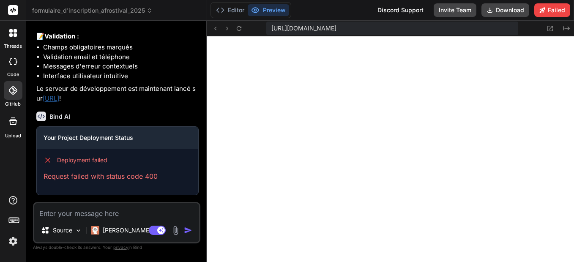
click at [337, 27] on span "https://y0kcklukd0sk6k1gcn36to6gry44is-fi4k-yvcr7weh--3000--96435430.local-corp…" at bounding box center [304, 28] width 65 height 8
click at [337, 28] on span "https://y0kcklukd0sk6k1gcn36to6gry44is-fi4k-yvcr7weh--3000--96435430.local-corp…" at bounding box center [304, 28] width 65 height 8
click at [549, 30] on icon at bounding box center [550, 28] width 7 height 7
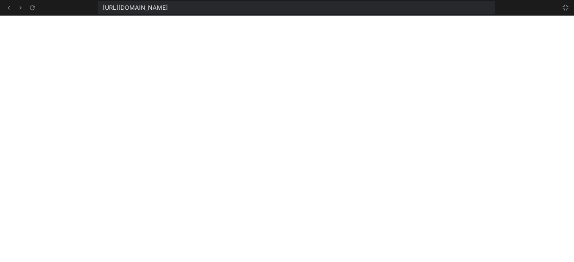
scroll to position [490, 0]
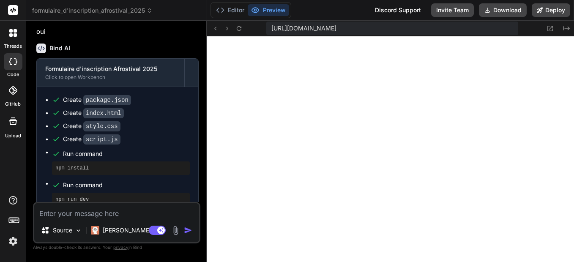
scroll to position [346, 0]
click at [543, 9] on icon at bounding box center [540, 9] width 5 height 5
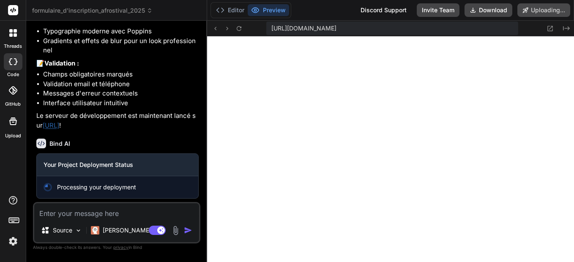
type textarea "x"
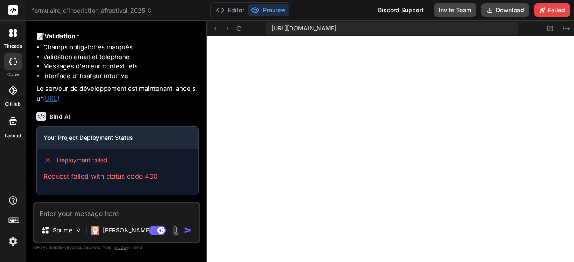
scroll to position [595, 0]
click at [12, 88] on icon at bounding box center [12, 90] width 8 height 8
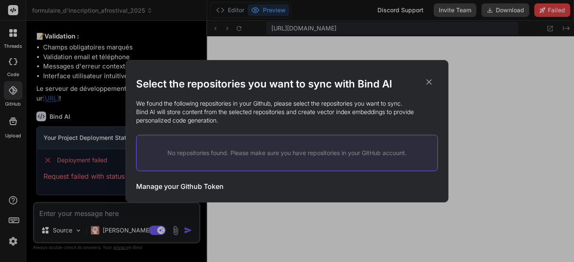
click at [215, 184] on h3 "Manage your Github Token" at bounding box center [180, 186] width 88 height 10
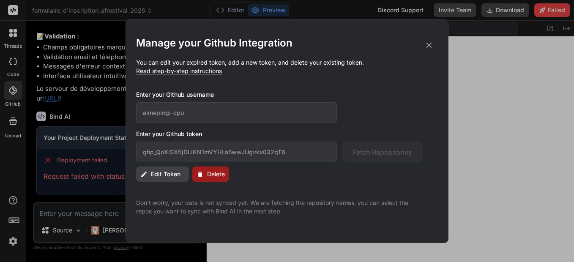
click at [162, 173] on span "Edit Token" at bounding box center [166, 174] width 30 height 8
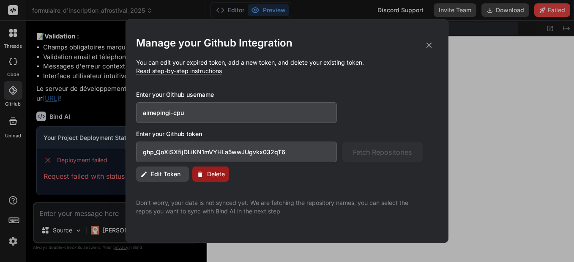
click at [162, 171] on span "Edit Token" at bounding box center [166, 174] width 30 height 8
drag, startPoint x: 298, startPoint y: 151, endPoint x: 136, endPoint y: 150, distance: 162.0
click at [136, 150] on div "Manage your Github Integration You can edit your expired token, add a new token…" at bounding box center [287, 131] width 323 height 224
click at [209, 175] on span "Delete" at bounding box center [216, 174] width 18 height 8
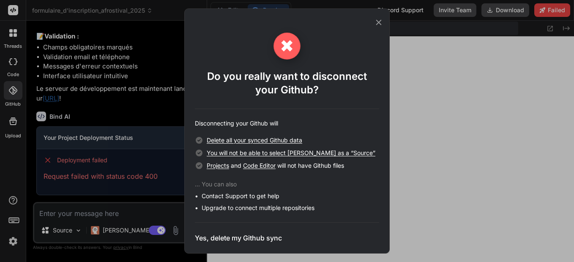
click at [253, 241] on h3 "Yes, delete my Github sync" at bounding box center [238, 238] width 87 height 10
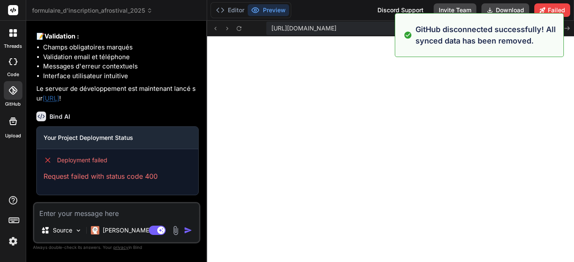
click at [14, 91] on icon at bounding box center [12, 90] width 8 height 8
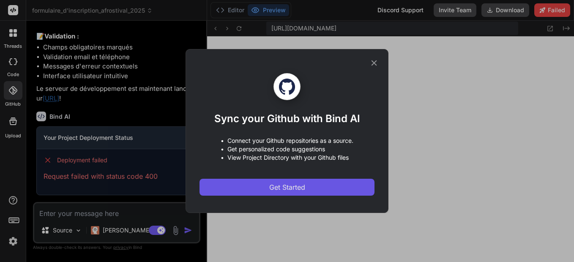
click at [304, 188] on span "Get Started" at bounding box center [287, 187] width 36 height 10
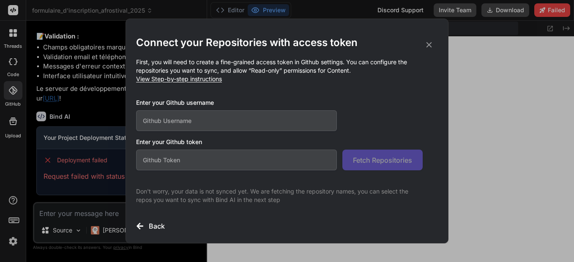
click at [234, 158] on input "text" at bounding box center [236, 160] width 201 height 21
paste input "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"
type input "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"
click at [215, 118] on input "text" at bounding box center [236, 120] width 201 height 21
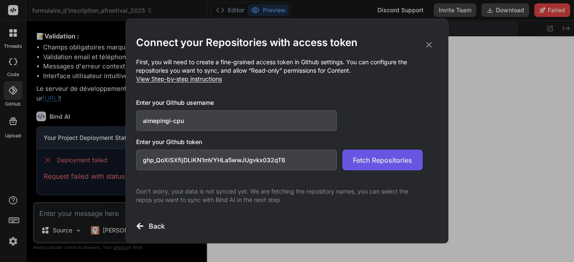
type input "aimepingi-cpu"
click at [362, 154] on button "Fetch Repositories" at bounding box center [383, 160] width 80 height 21
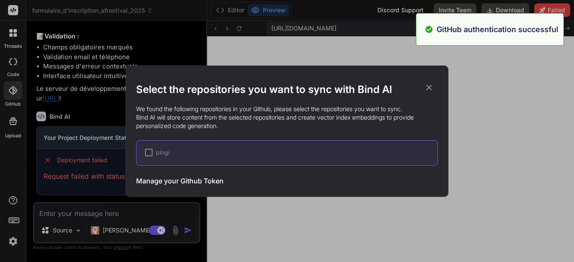
click at [149, 150] on div at bounding box center [149, 153] width 8 height 8
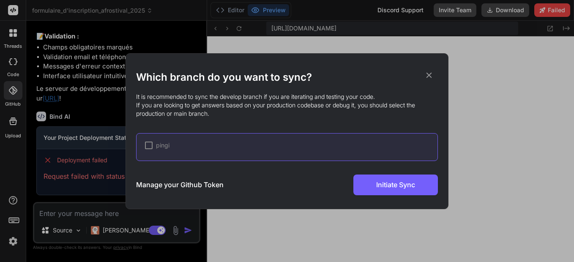
click at [150, 143] on div at bounding box center [149, 146] width 8 height 8
click at [153, 147] on div "✔ pingi" at bounding box center [157, 145] width 25 height 8
click at [148, 145] on div at bounding box center [149, 146] width 8 height 8
click at [376, 198] on div "Which branch do you want to sync? It is recommended to sync the develop branch …" at bounding box center [287, 131] width 302 height 155
drag, startPoint x: 385, startPoint y: 203, endPoint x: 384, endPoint y: 198, distance: 4.3
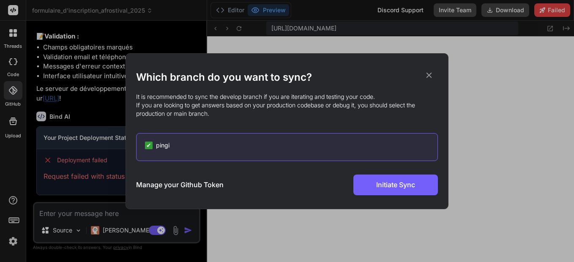
click at [384, 198] on div "Which branch do you want to sync? It is recommended to sync the develop branch …" at bounding box center [287, 131] width 302 height 155
click at [309, 197] on div "Which branch do you want to sync? It is recommended to sync the develop branch …" at bounding box center [287, 131] width 302 height 155
click at [378, 203] on div "Which branch do you want to sync? It is recommended to sync the develop branch …" at bounding box center [287, 131] width 302 height 155
drag, startPoint x: 378, startPoint y: 203, endPoint x: 443, endPoint y: 206, distance: 65.6
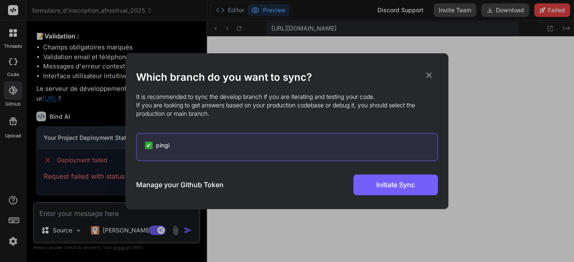
click at [443, 206] on div "Which branch do you want to sync? It is recommended to sync the develop branch …" at bounding box center [287, 131] width 323 height 156
click at [441, 201] on div "Which branch do you want to sync? It is recommended to sync the develop branch …" at bounding box center [287, 131] width 323 height 156
click at [429, 169] on div "Which branch do you want to sync? It is recommended to sync the develop branch …" at bounding box center [287, 133] width 302 height 125
click at [429, 74] on icon at bounding box center [429, 74] width 5 height 5
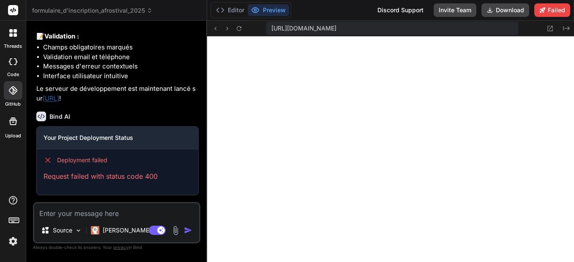
click at [13, 91] on icon at bounding box center [12, 90] width 8 height 8
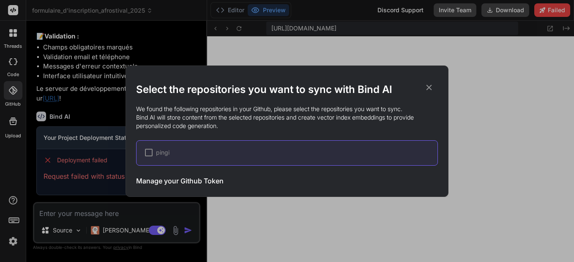
click at [146, 153] on div at bounding box center [149, 153] width 8 height 8
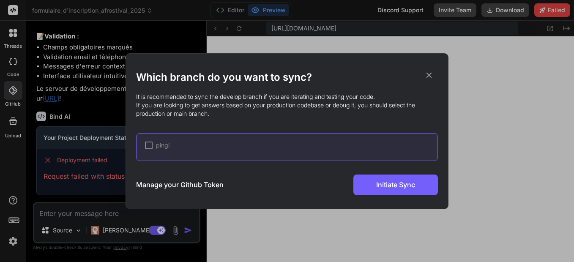
click at [384, 200] on div "Which branch do you want to sync? It is recommended to sync the develop branch …" at bounding box center [287, 131] width 302 height 155
click at [152, 145] on div at bounding box center [149, 146] width 8 height 8
click at [428, 77] on icon at bounding box center [429, 74] width 5 height 5
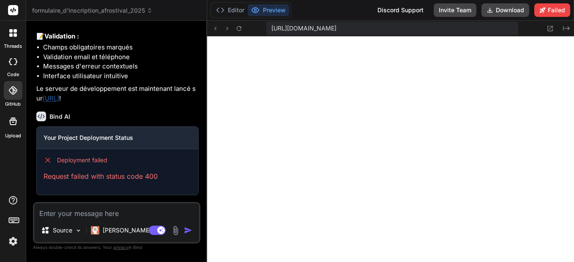
click at [10, 31] on icon at bounding box center [10, 30] width 3 height 3
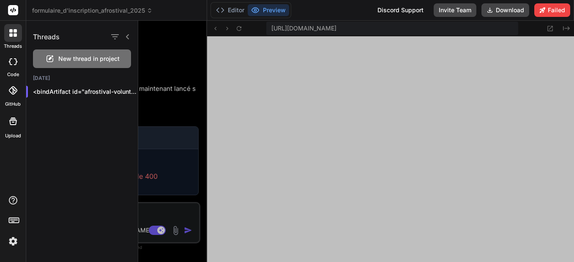
click at [66, 58] on span "New thread in project" at bounding box center [88, 59] width 61 height 8
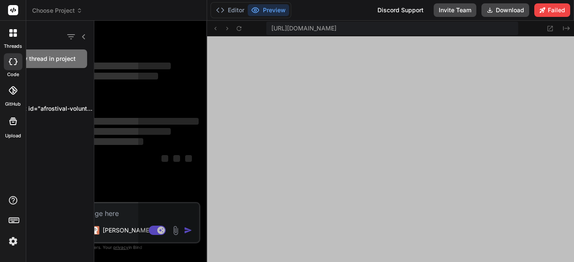
scroll to position [386, 0]
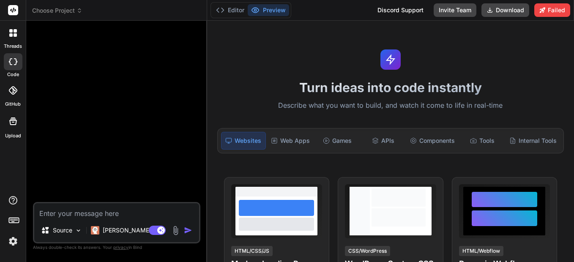
click at [16, 31] on icon at bounding box center [15, 30] width 3 height 3
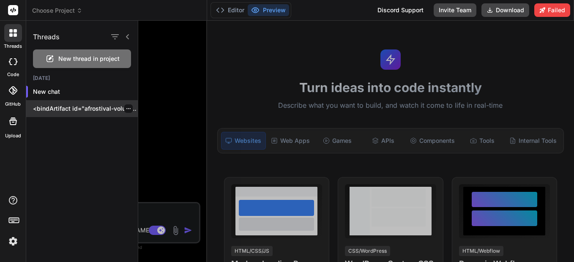
click at [76, 111] on p "<bindArtifact id="afrostival-volunteer-form" title="Formulaire d'inscription Af…" at bounding box center [85, 108] width 105 height 8
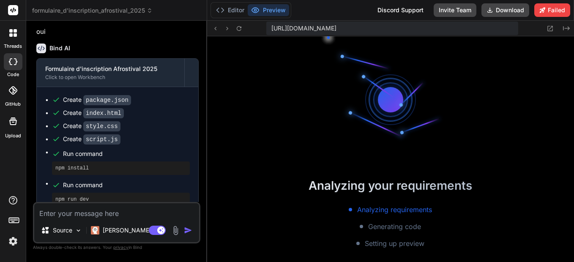
scroll to position [764, 0]
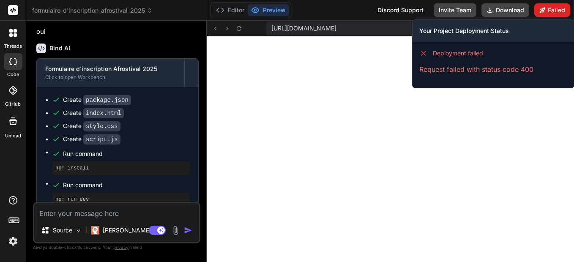
click at [548, 10] on button "Failed" at bounding box center [553, 10] width 36 height 14
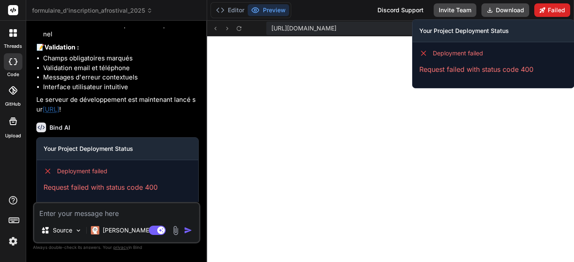
scroll to position [571, 0]
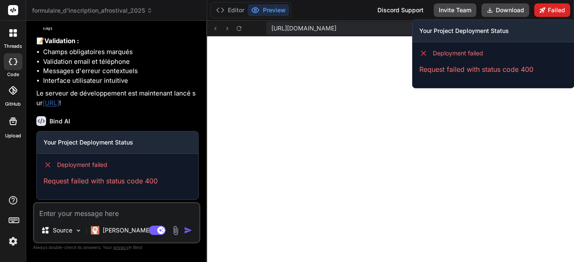
click at [548, 10] on button "Failed" at bounding box center [553, 10] width 36 height 14
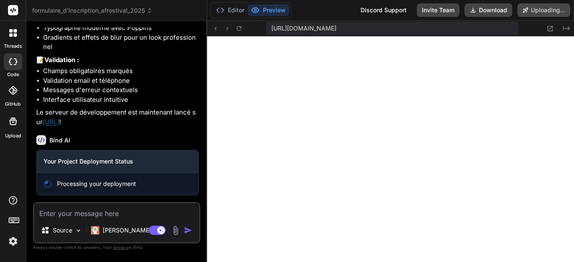
type textarea "x"
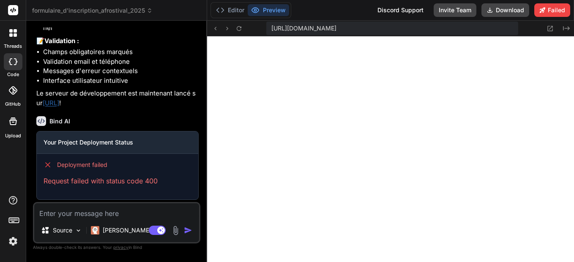
click at [14, 95] on div at bounding box center [13, 90] width 19 height 19
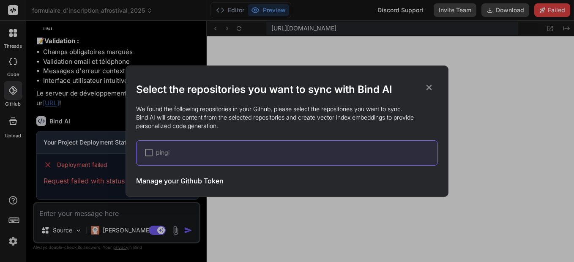
click at [147, 150] on div at bounding box center [149, 153] width 8 height 8
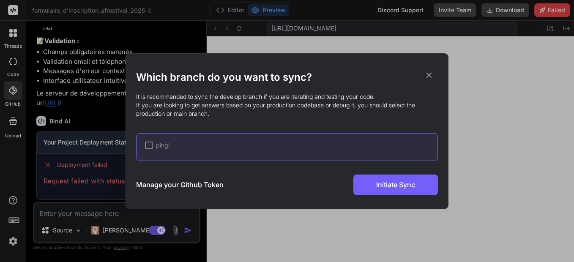
click at [148, 148] on div at bounding box center [149, 146] width 8 height 8
click at [429, 73] on icon at bounding box center [429, 75] width 9 height 9
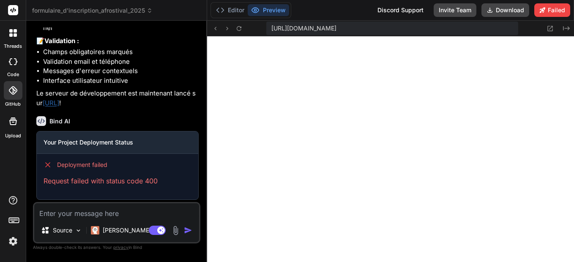
click at [53, 212] on textarea at bounding box center [116, 210] width 165 height 15
type textarea "h"
type textarea "x"
type textarea "ho"
type textarea "x"
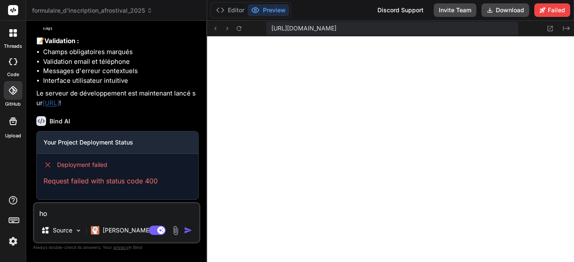
type textarea "how"
type textarea "x"
type textarea "how"
type textarea "x"
type textarea "how t"
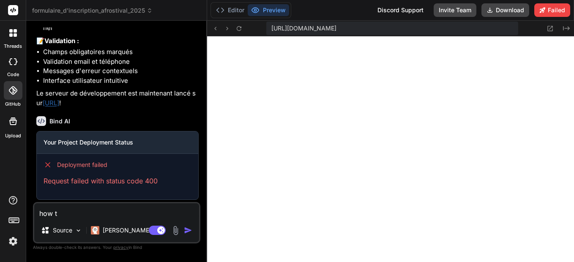
type textarea "x"
type textarea "how to"
type textarea "x"
type textarea "how to"
type textarea "x"
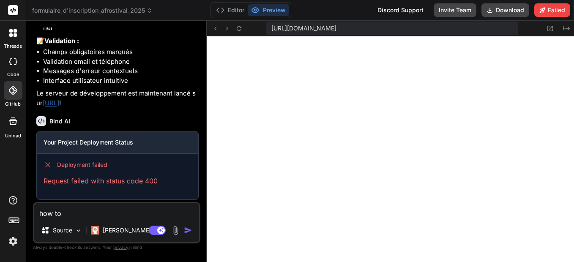
type textarea "how to d"
type textarea "x"
type textarea "how to de"
type textarea "x"
type textarea "how to dep"
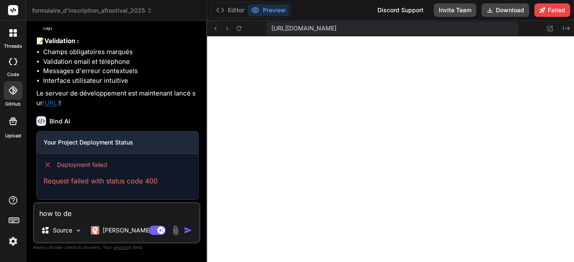
type textarea "x"
type textarea "how to depl"
type textarea "x"
type textarea "how to dep"
type textarea "x"
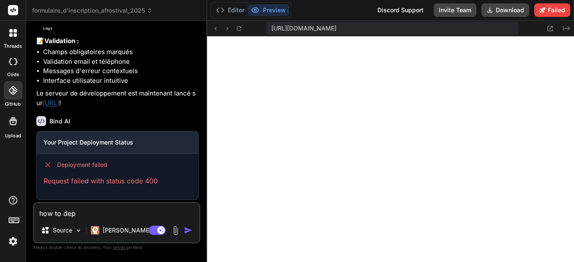
type textarea "how to de"
type textarea "x"
type textarea "how to d"
type textarea "x"
type textarea "how to"
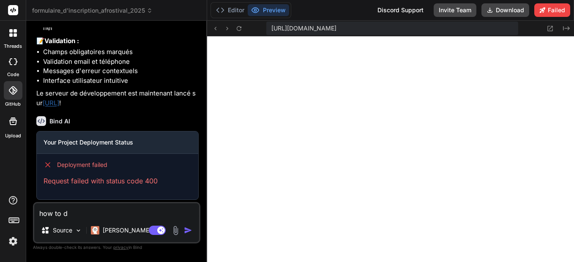
type textarea "x"
type textarea "how to"
type textarea "x"
type textarea "how t"
type textarea "x"
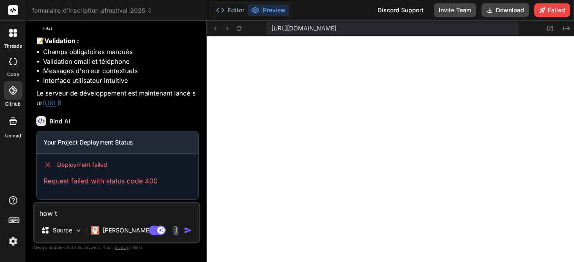
type textarea "how"
type textarea "x"
type textarea "ho"
type textarea "x"
type textarea "h"
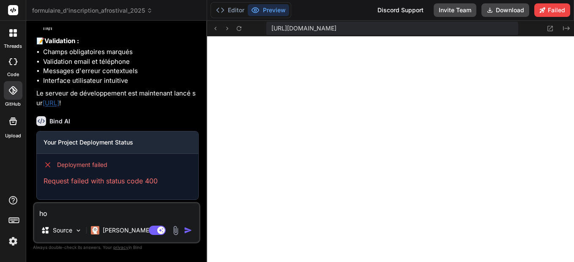
type textarea "x"
type textarea "c"
type textarea "x"
type textarea "co"
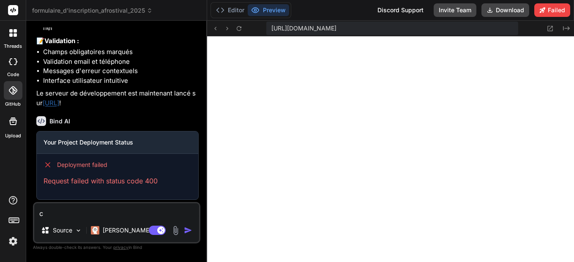
type textarea "x"
type textarea "com"
type textarea "x"
type textarea "comm"
type textarea "x"
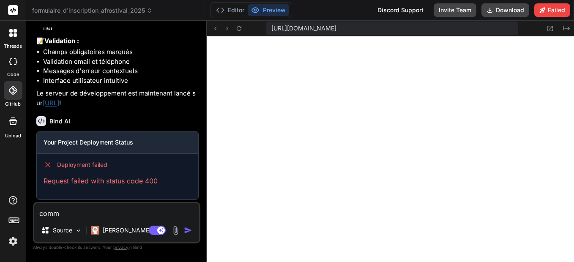
type textarea "comme"
type textarea "x"
type textarea "commen"
type textarea "x"
type textarea "comment"
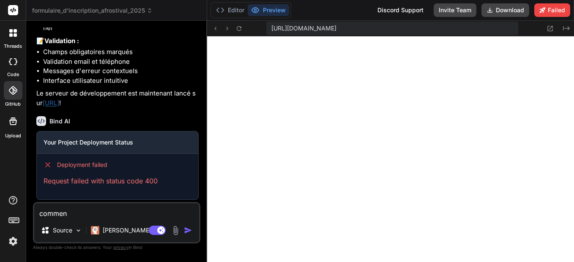
type textarea "x"
type textarea "comment"
type textarea "x"
type textarea "comment d"
type textarea "x"
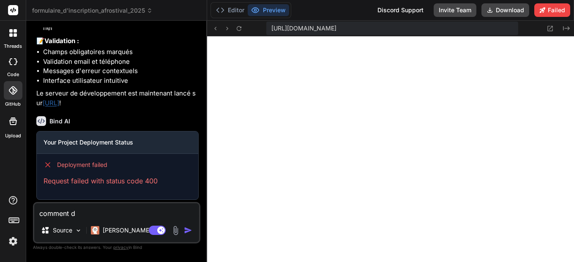
type textarea "comment de"
type textarea "x"
type textarea "comment dep"
type textarea "x"
type textarea "comment depl"
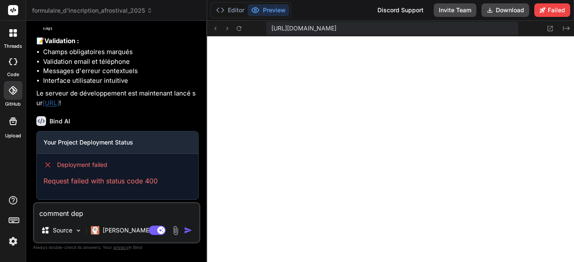
type textarea "x"
type textarea "comment deplo"
type textarea "x"
type textarea "comment deploy"
type textarea "x"
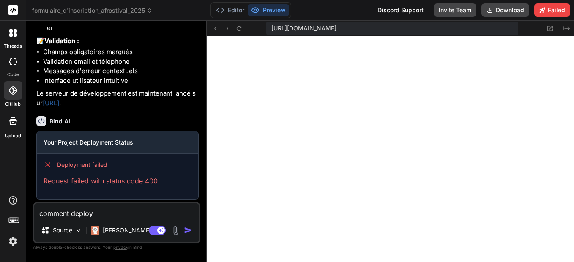
type textarea "comment deploye"
type textarea "x"
type textarea "comment deployer"
type textarea "x"
type textarea "comment deployer"
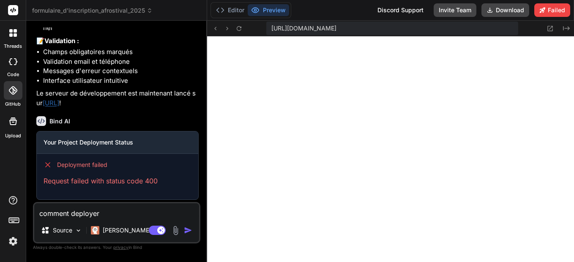
type textarea "x"
type textarea "comment deployer c"
type textarea "x"
type textarea "comment deployer ce"
type textarea "x"
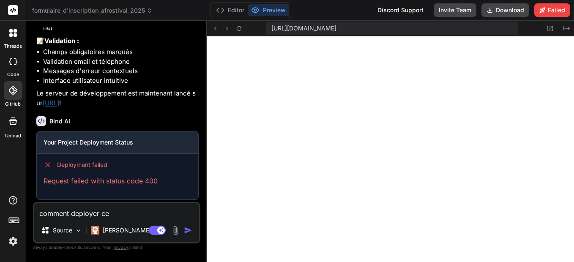
type textarea "comment deployer cec"
type textarea "x"
type textarea "comment deployer ceci"
type textarea "x"
type textarea "comment deployer ceci"
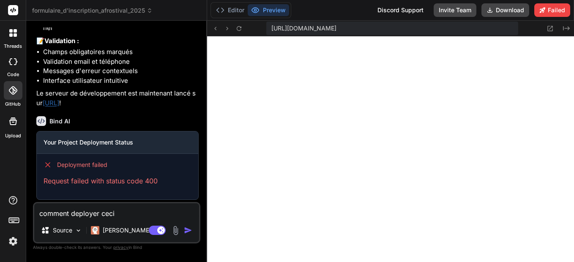
type textarea "x"
type textarea "comment deployer ceci d"
type textarea "x"
type textarea "comment deployer ceci da"
type textarea "x"
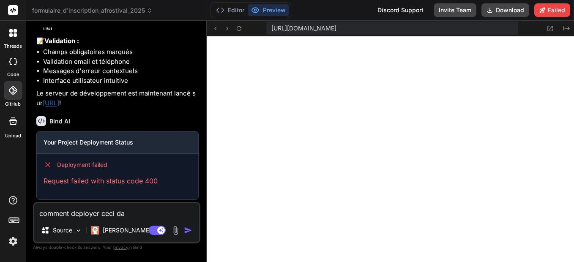
type textarea "comment deployer [PERSON_NAME]"
type textarea "x"
type textarea "comment deployer ceci dans"
type textarea "x"
type textarea "comment deployer ceci dans"
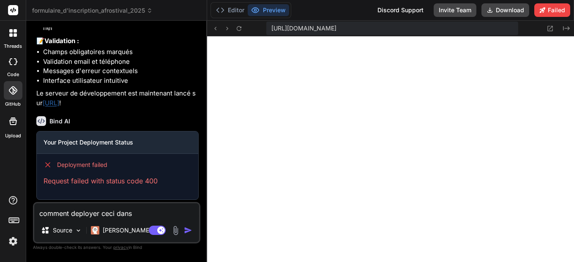
type textarea "x"
type textarea "comment deployer ceci dans g"
type textarea "x"
type textarea "comment deployer ceci dans ge"
type textarea "x"
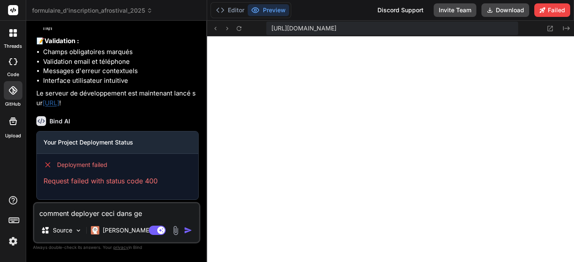
type textarea "comment deployer ceci dans get"
type textarea "x"
type textarea "comment deployer ceci dans get"
type textarea "x"
type textarea "comment deployer ceci dans get i"
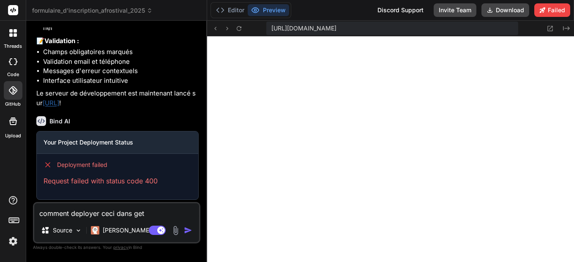
type textarea "x"
type textarea "comment deployer ceci dans get"
type textarea "x"
type textarea "comment deployer ceci dans get"
type textarea "x"
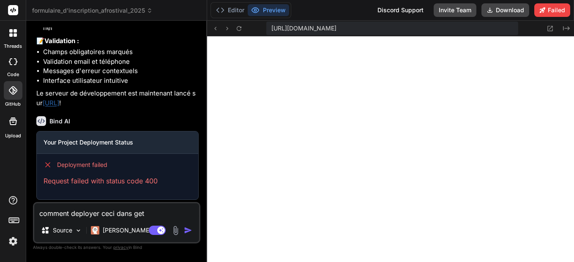
type textarea "comment deployer ceci dans geth"
type textarea "x"
type textarea "comment deployer ceci dans gethu"
type textarea "x"
type textarea "comment deployer ceci dans gethun"
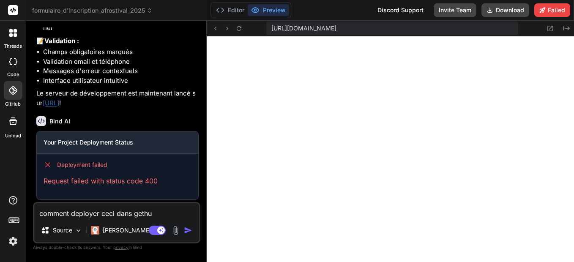
type textarea "x"
type textarea "comment deployer ceci dans gethu"
type textarea "x"
type textarea "comment deployer ceci dans gethub"
type textarea "x"
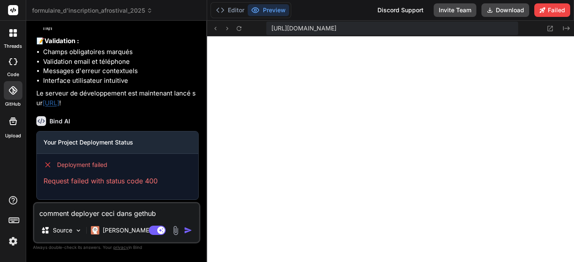
type textarea "comment deployer ceci dans gethub?"
type textarea "x"
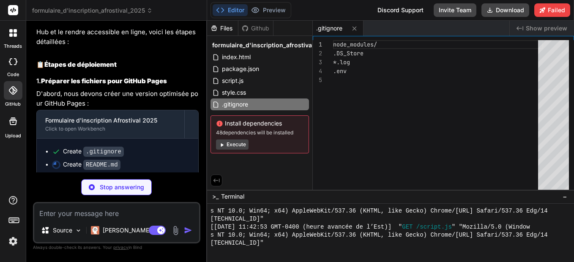
scroll to position [835, 0]
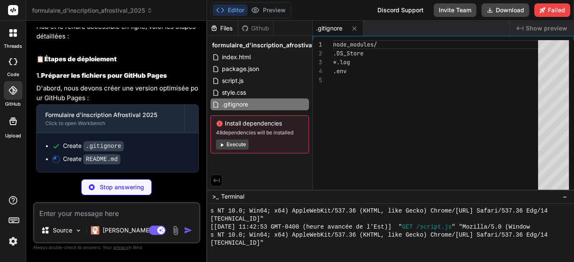
type textarea "x"
type textarea "- Motivations et attentes - Transport et informations complémentaires --- **Afr…"
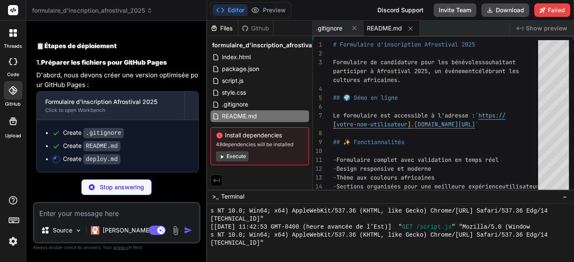
scroll to position [848, 0]
type textarea "x"
type textarea "- Ou utilisez git push pour les modifications locales - Les changements apparaî…"
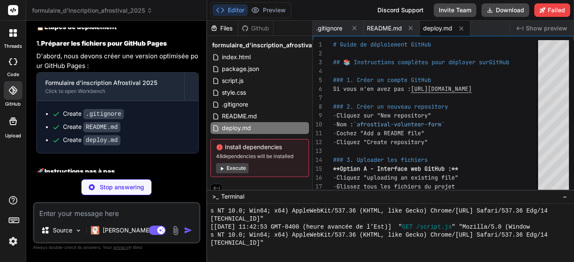
scroll to position [846, 0]
type textarea "x"
type textarea "## 🔧 Domaine personnalisé (optionnel) Si vous avez un domaine : - Créez un fich…"
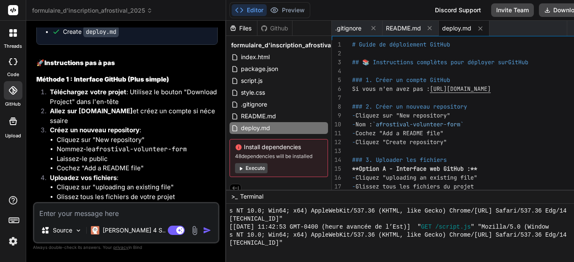
scroll to position [921, 0]
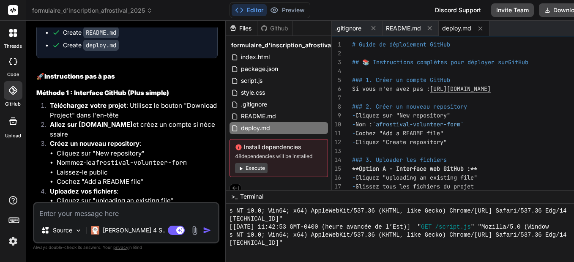
type textarea "x"
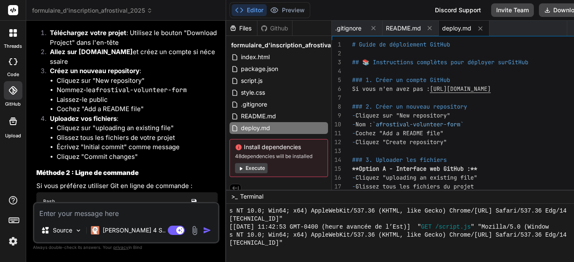
scroll to position [1005, 0]
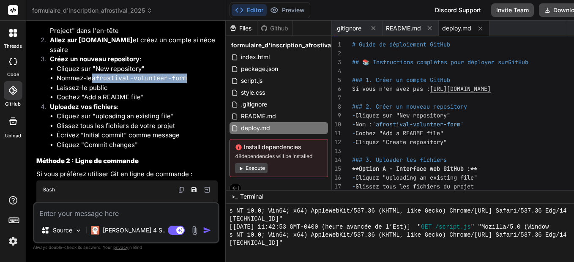
drag, startPoint x: 94, startPoint y: 96, endPoint x: 187, endPoint y: 96, distance: 93.5
click at [187, 82] on code "afrostival-volunteer-form" at bounding box center [139, 78] width 95 height 8
drag, startPoint x: 187, startPoint y: 96, endPoint x: 157, endPoint y: 96, distance: 30.0
copy code "afrostival-volunteer-form"
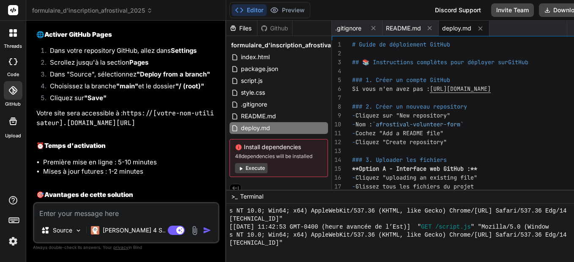
scroll to position [1259, 0]
